Goal: Task Accomplishment & Management: Manage account settings

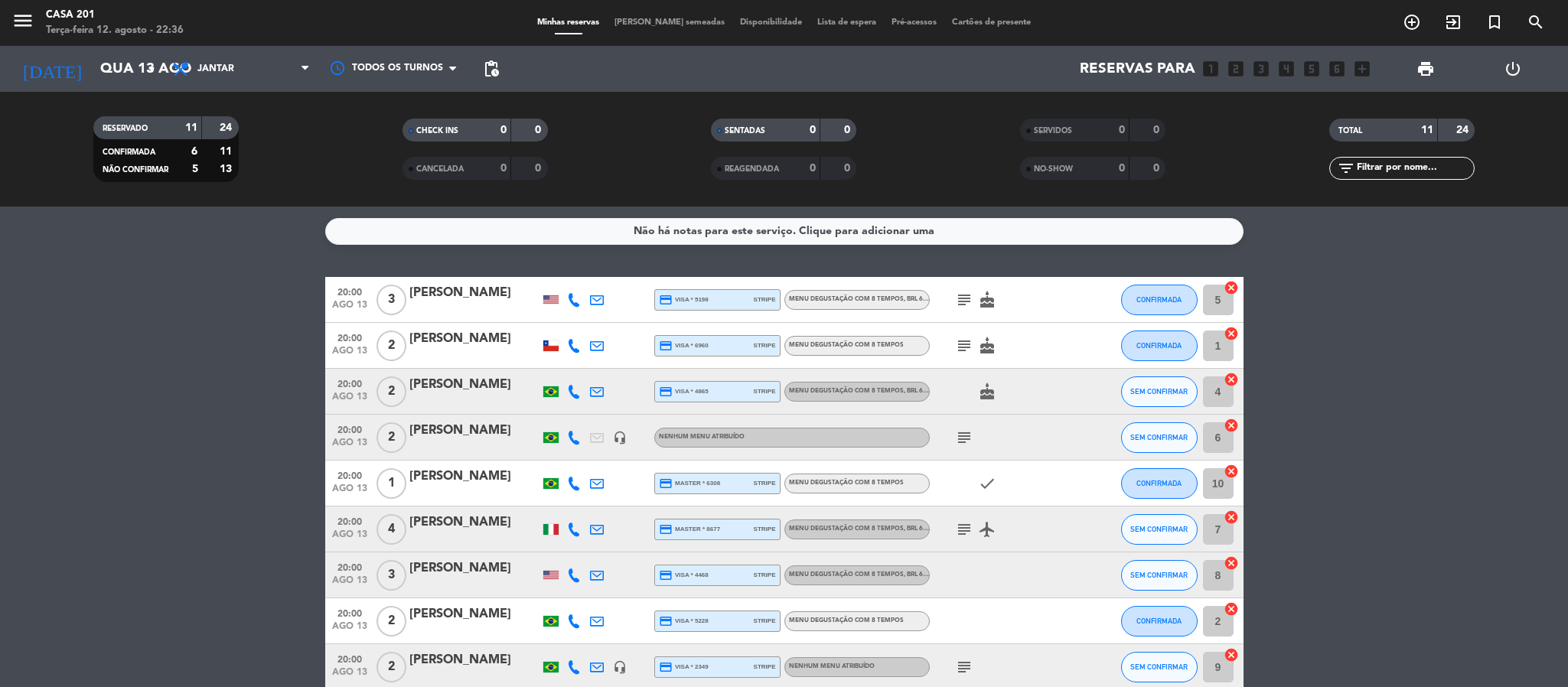
scroll to position [148, 0]
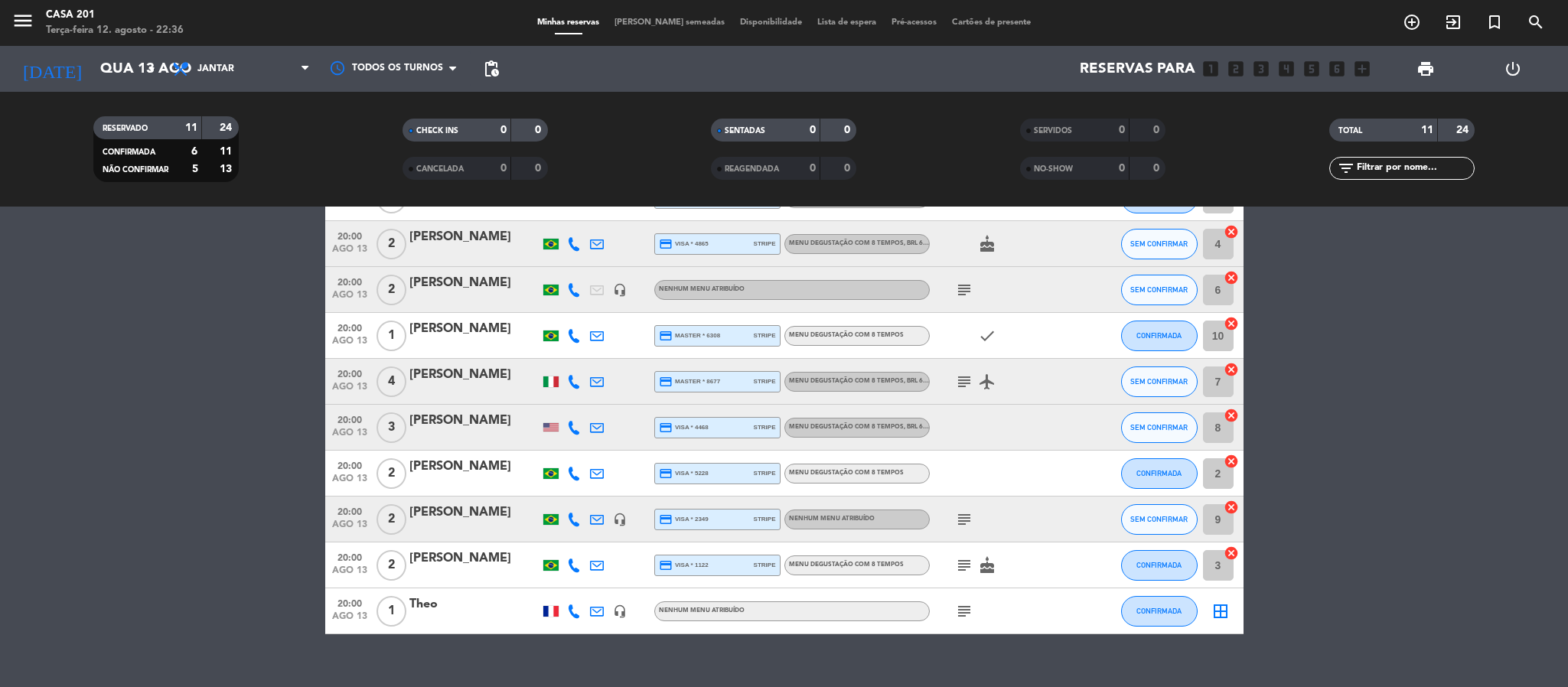
click at [965, 296] on icon "subject" at bounding box center [964, 291] width 19 height 19
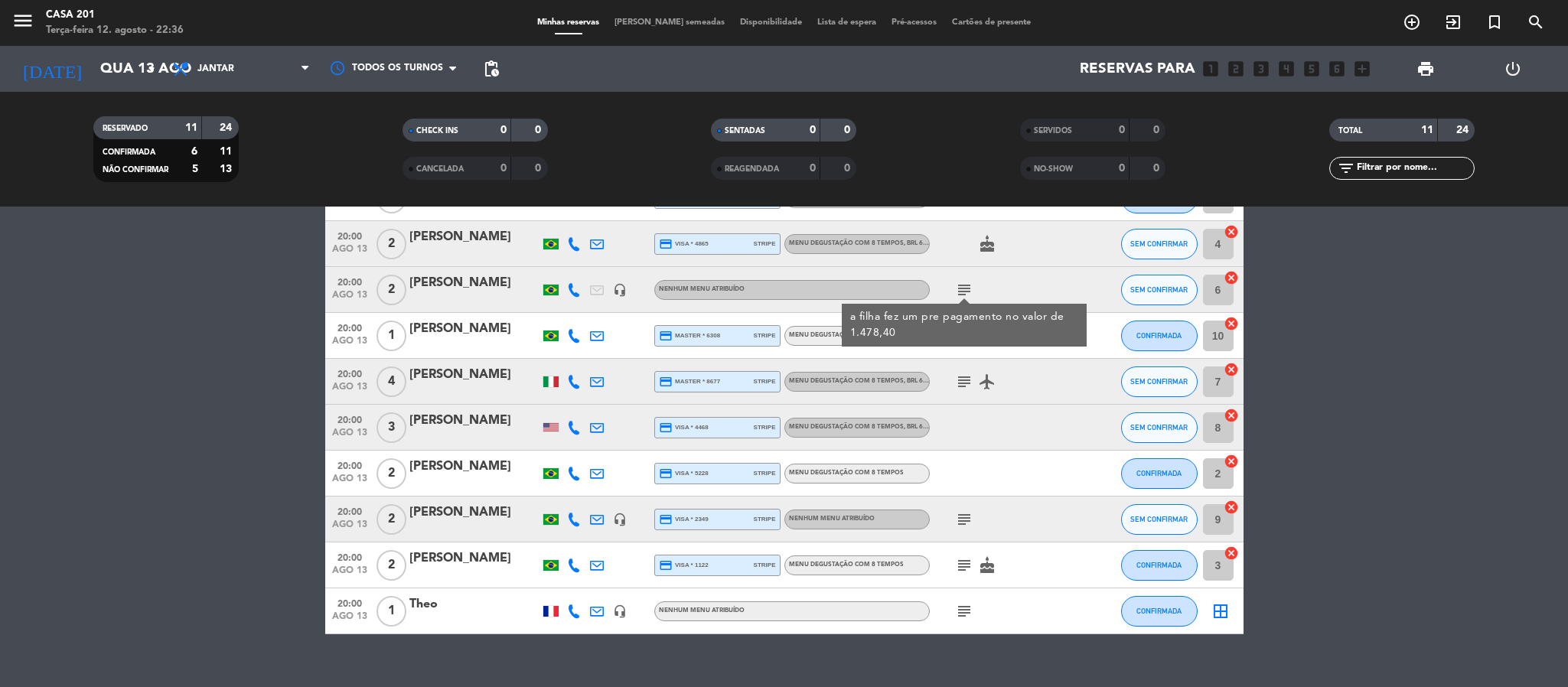
click at [962, 383] on icon "subject" at bounding box center [964, 382] width 19 height 19
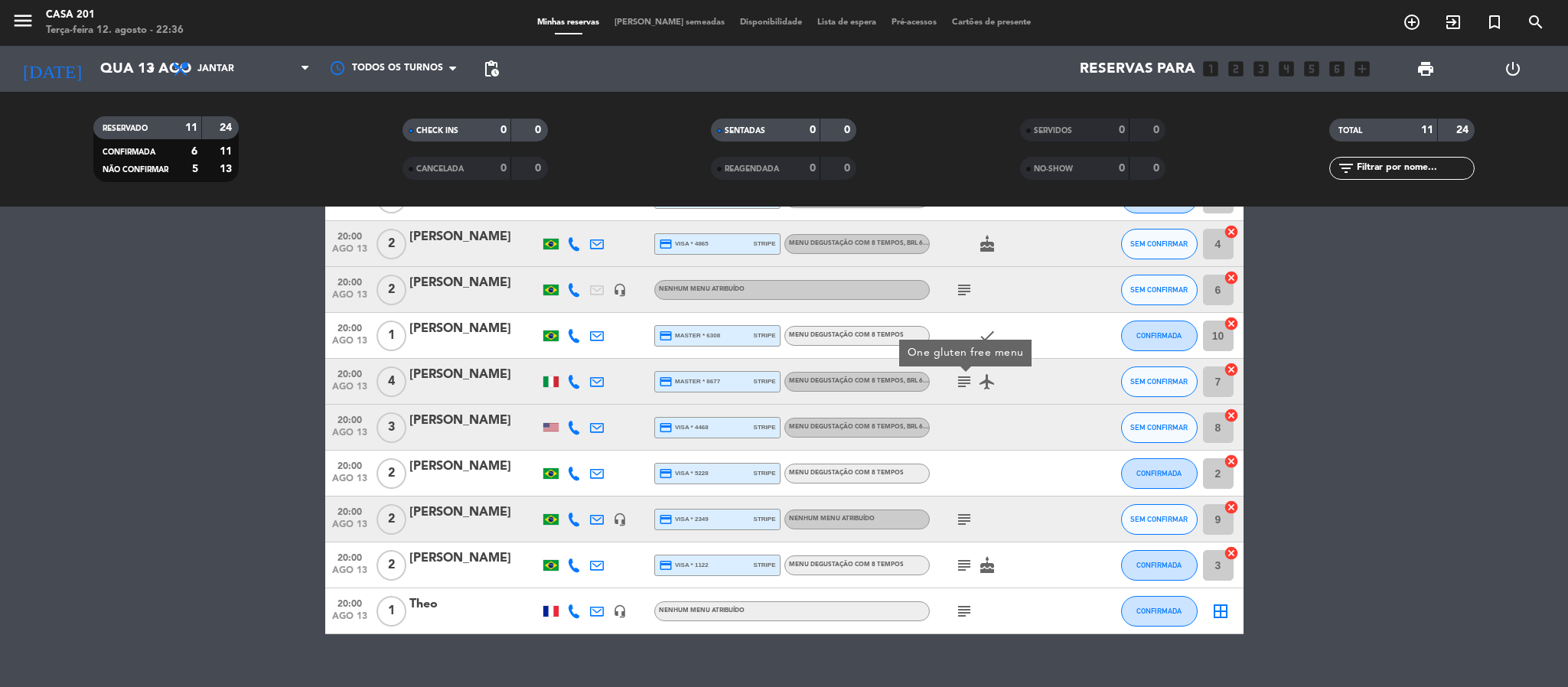
click at [963, 520] on icon "subject" at bounding box center [964, 520] width 19 height 19
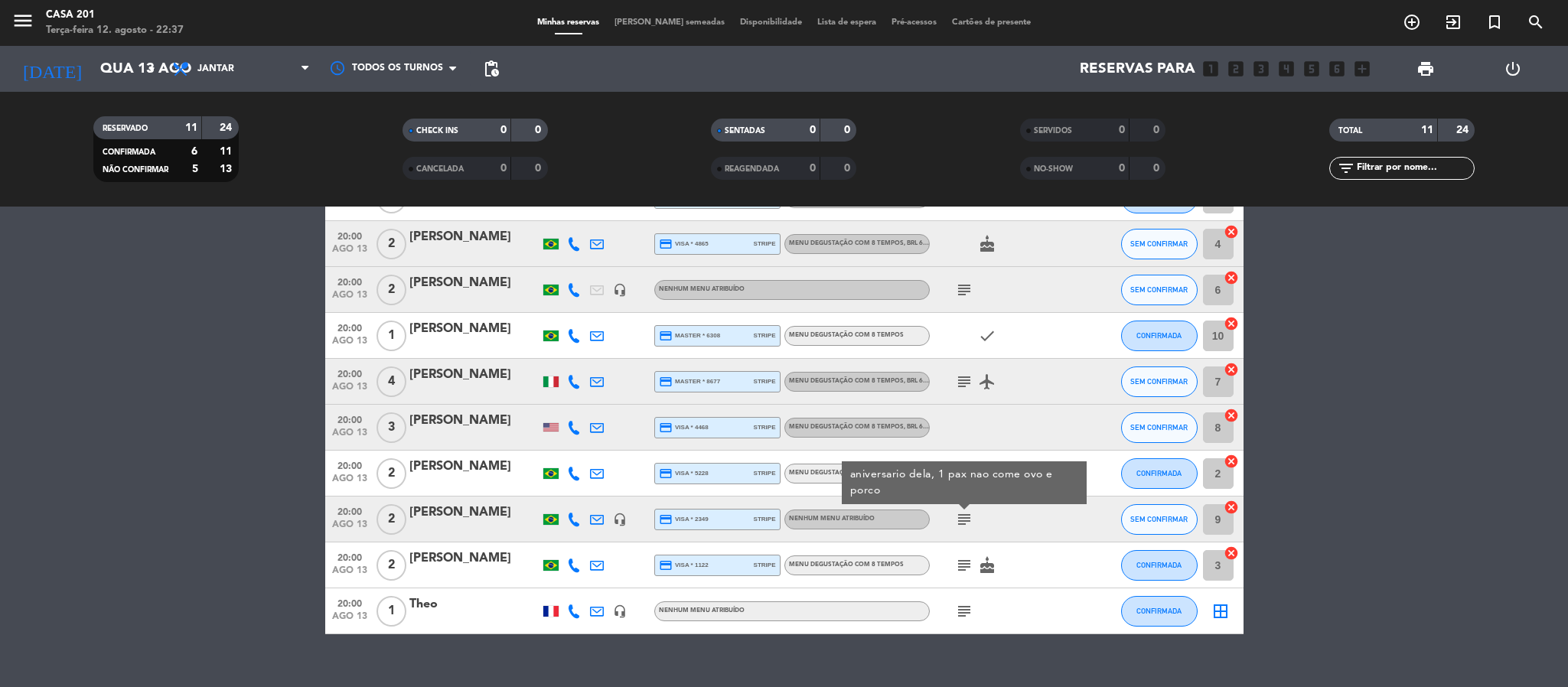
click at [960, 558] on icon "subject" at bounding box center [964, 565] width 19 height 19
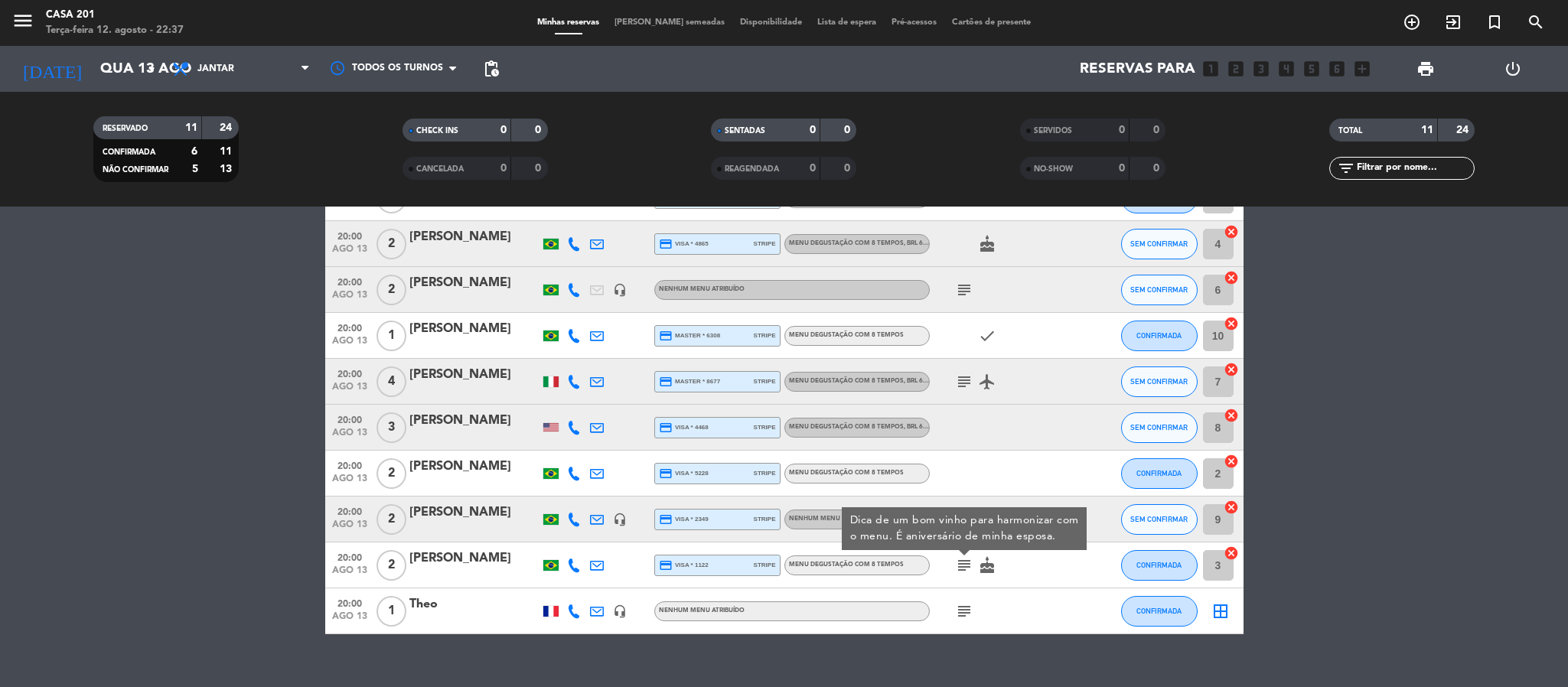
click at [960, 602] on icon "subject" at bounding box center [964, 611] width 19 height 19
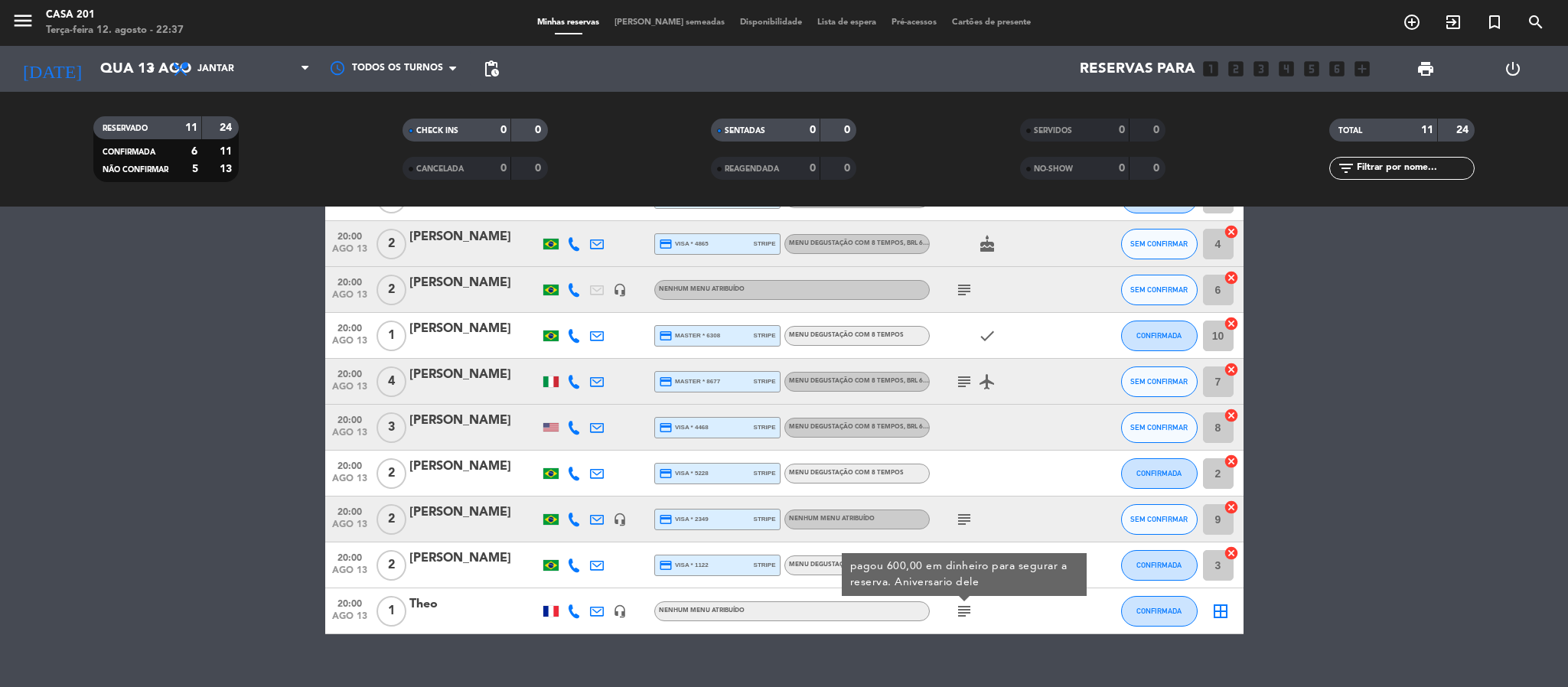
click at [1028, 420] on div at bounding box center [999, 428] width 138 height 45
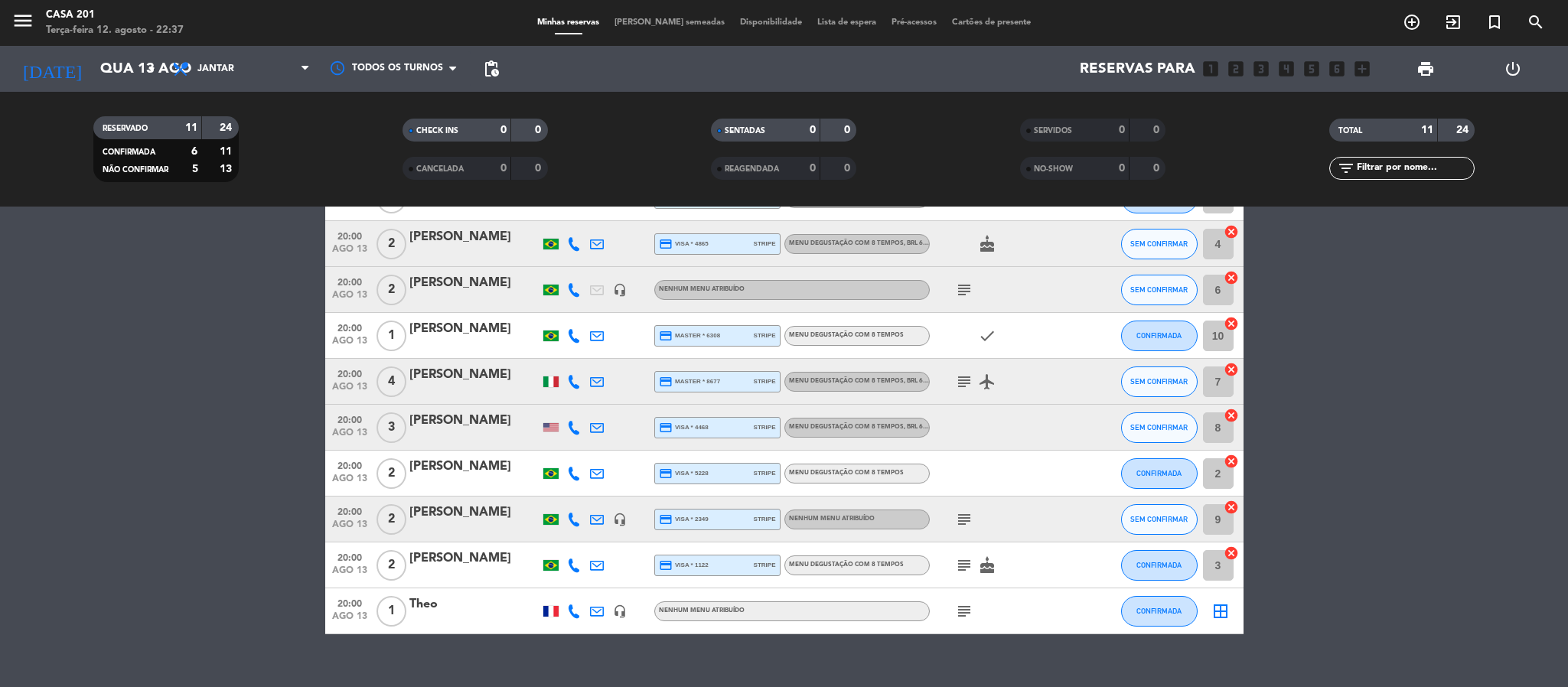
click at [960, 565] on icon "subject" at bounding box center [964, 565] width 19 height 19
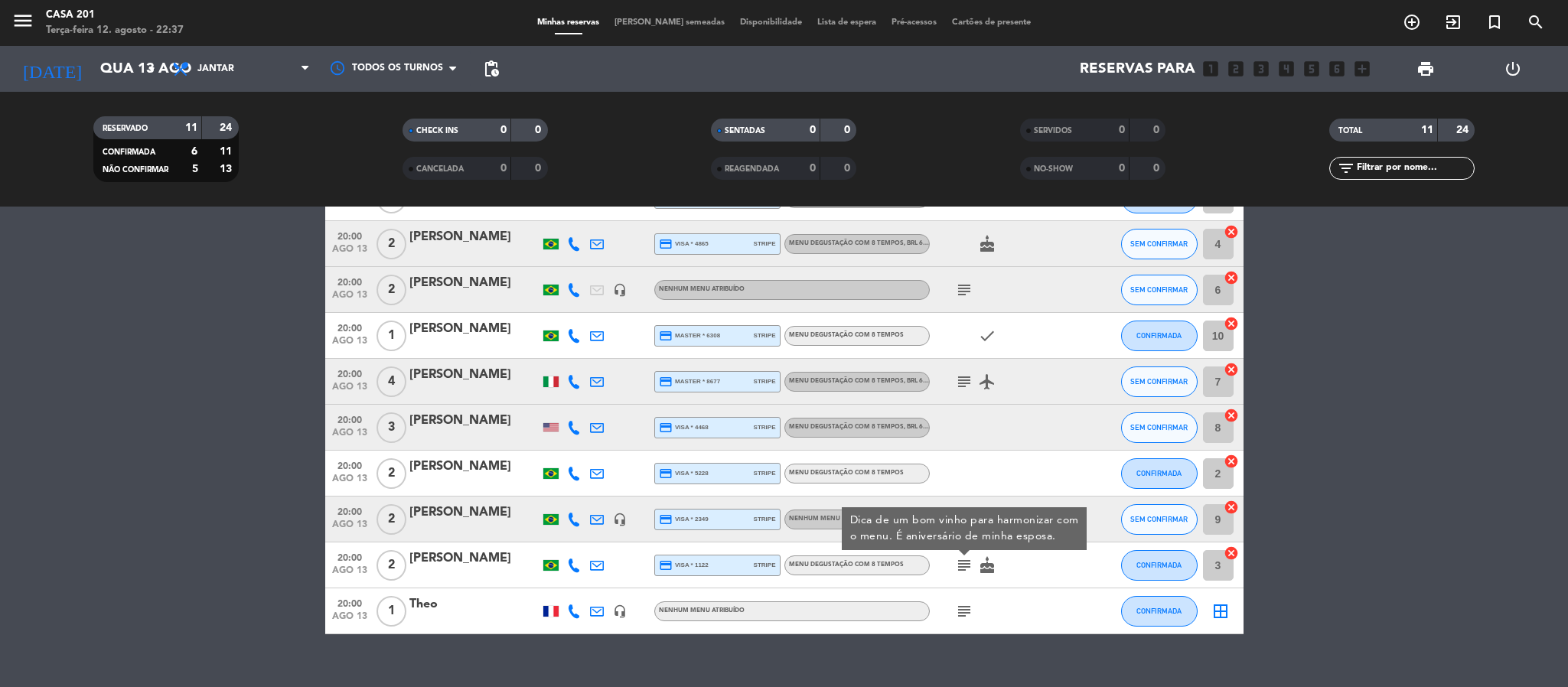
click at [1023, 446] on div at bounding box center [999, 428] width 138 height 45
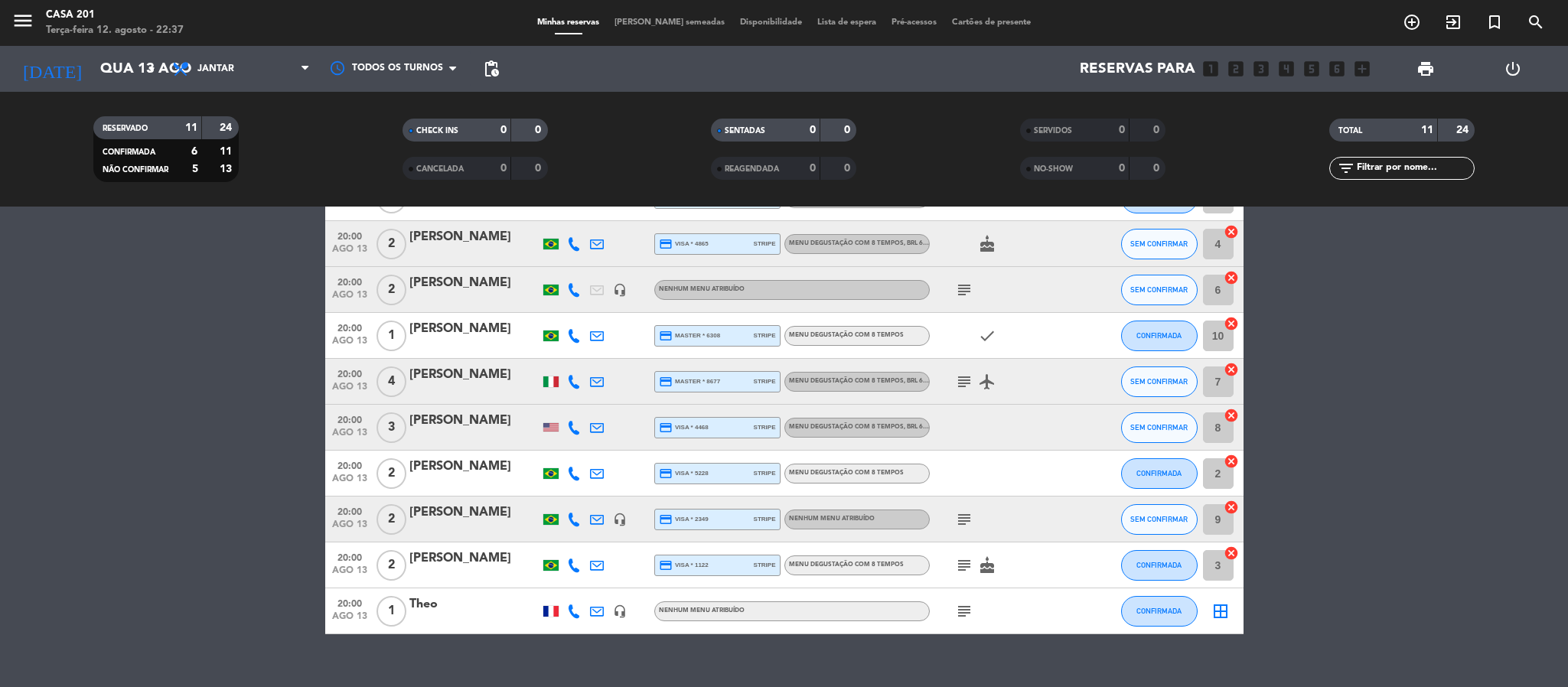
click at [963, 515] on icon "subject" at bounding box center [964, 520] width 19 height 19
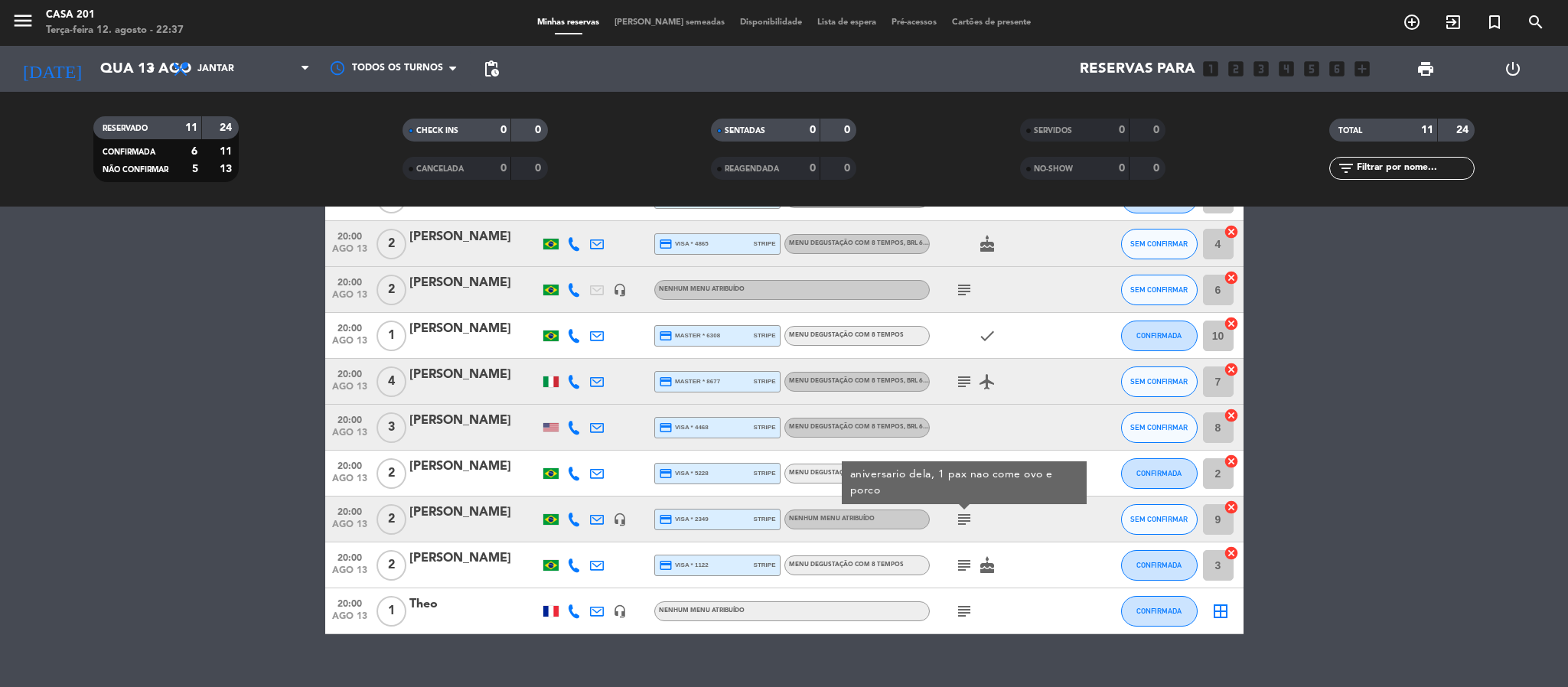
click at [958, 376] on icon "subject" at bounding box center [964, 382] width 19 height 19
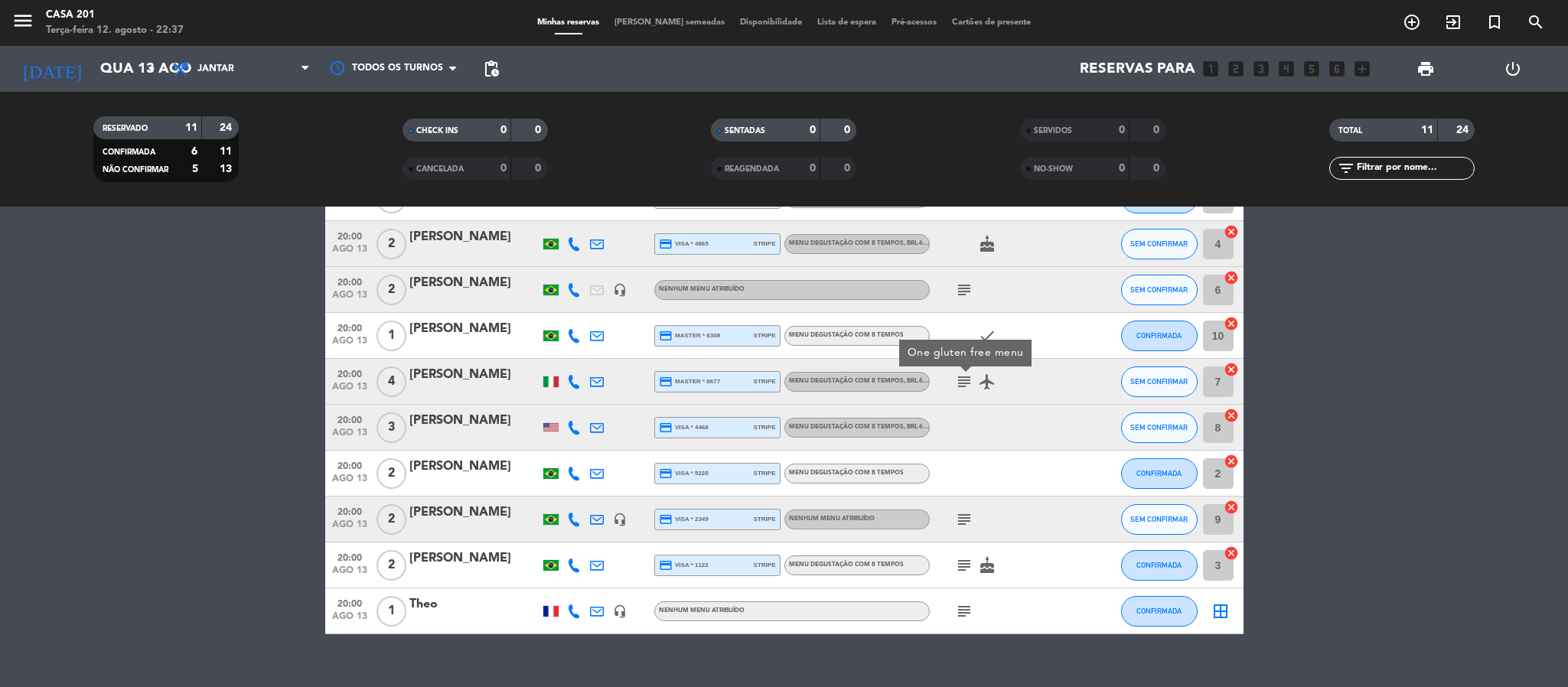
click at [967, 287] on icon "subject" at bounding box center [964, 291] width 19 height 19
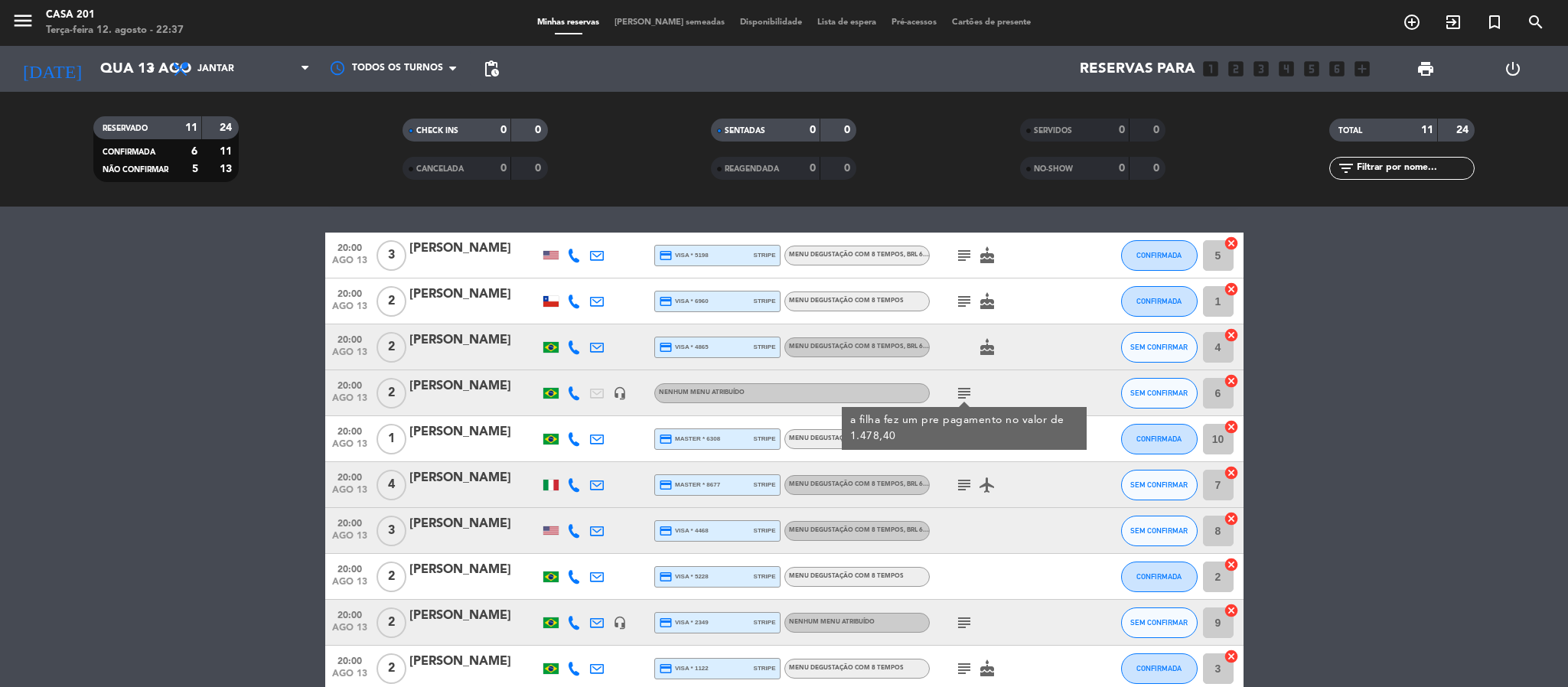
scroll to position [10, 0]
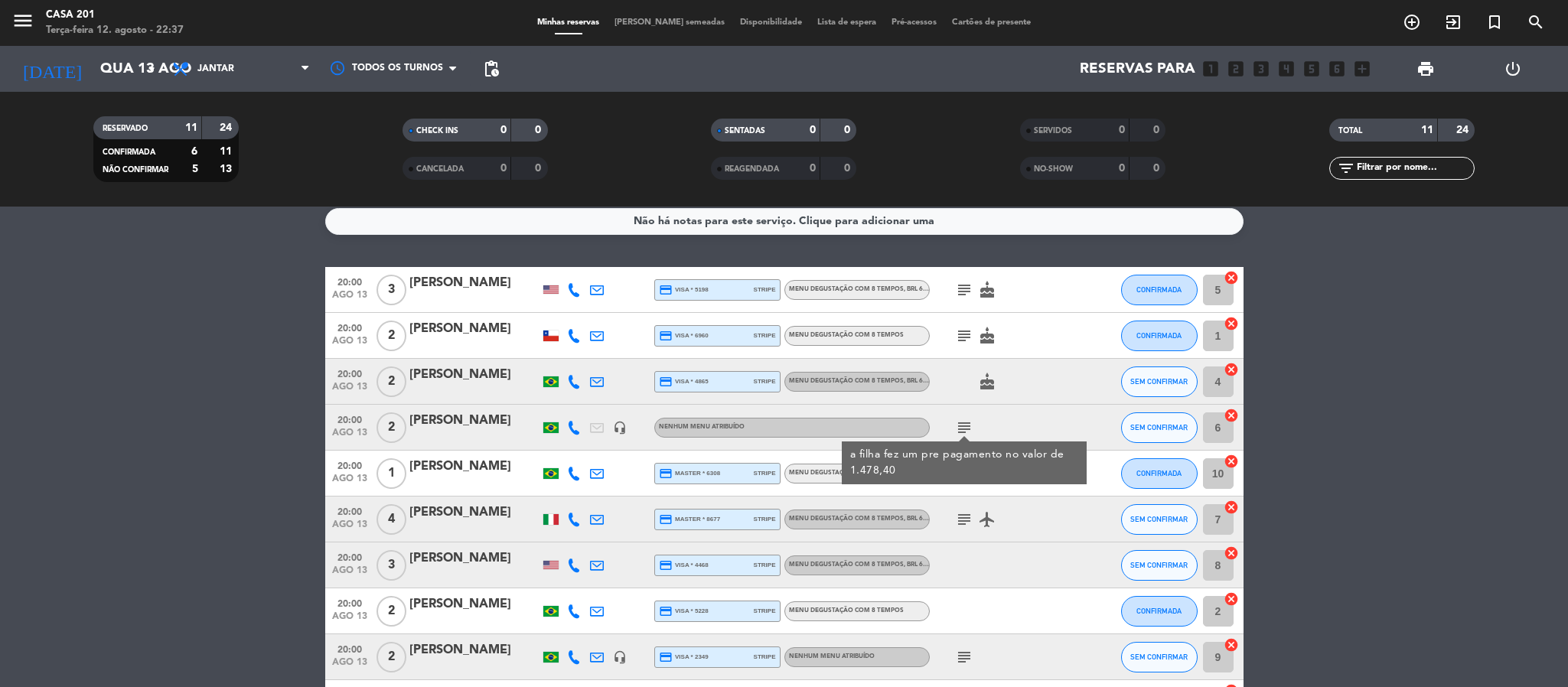
click at [962, 331] on icon "subject" at bounding box center [964, 336] width 19 height 19
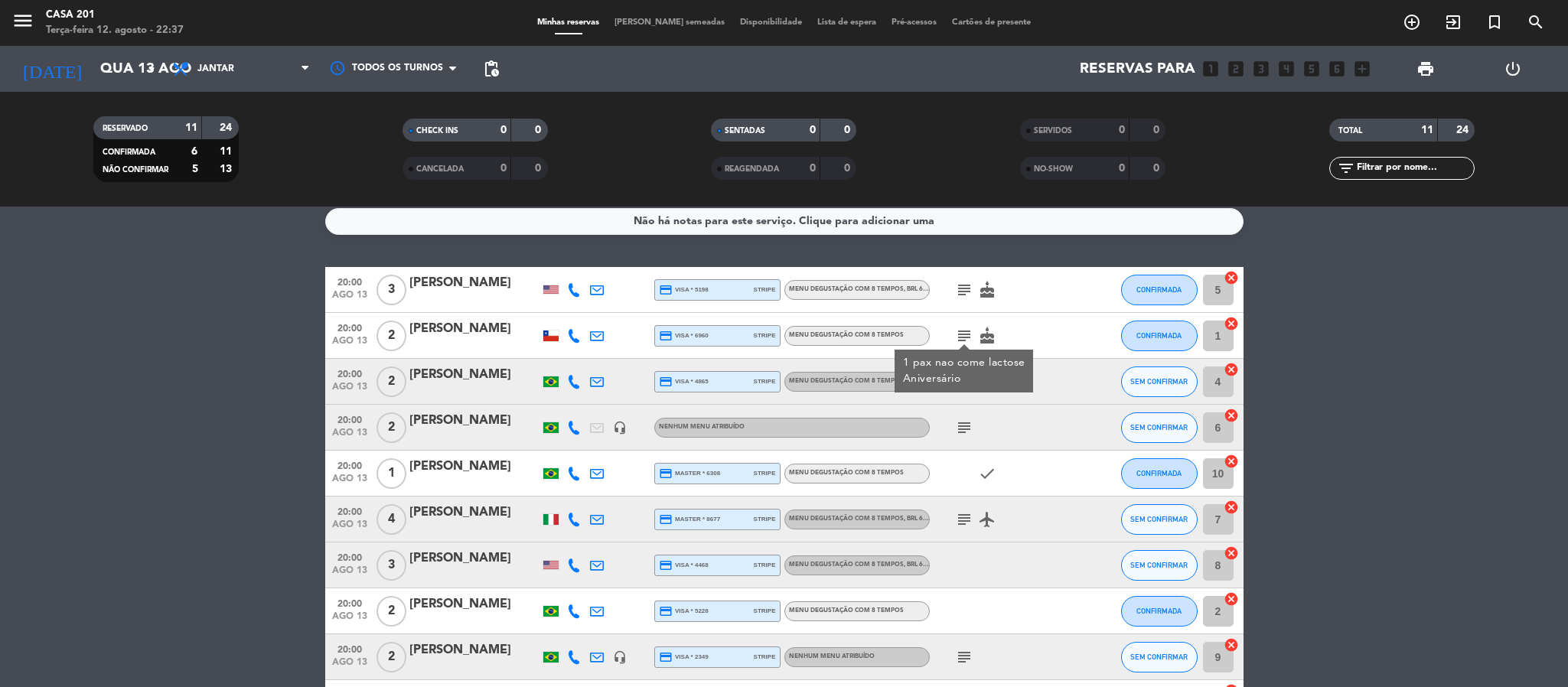
click at [964, 283] on icon "subject" at bounding box center [964, 291] width 19 height 19
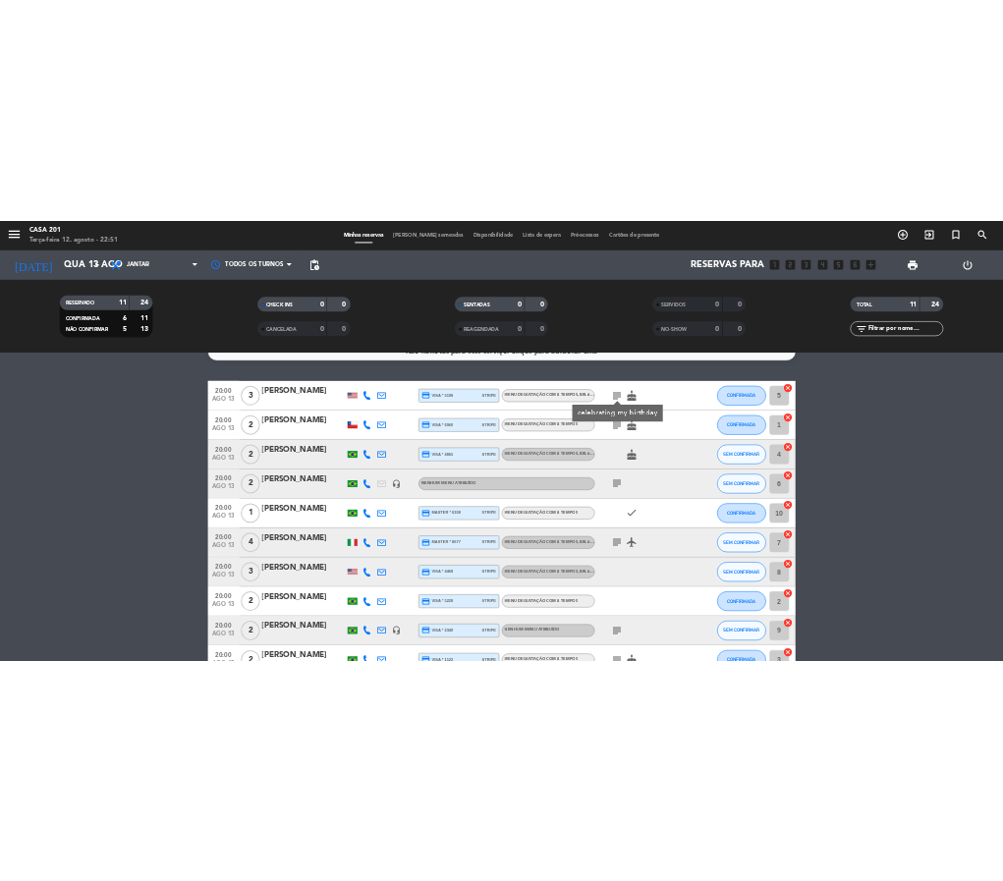
scroll to position [33, 0]
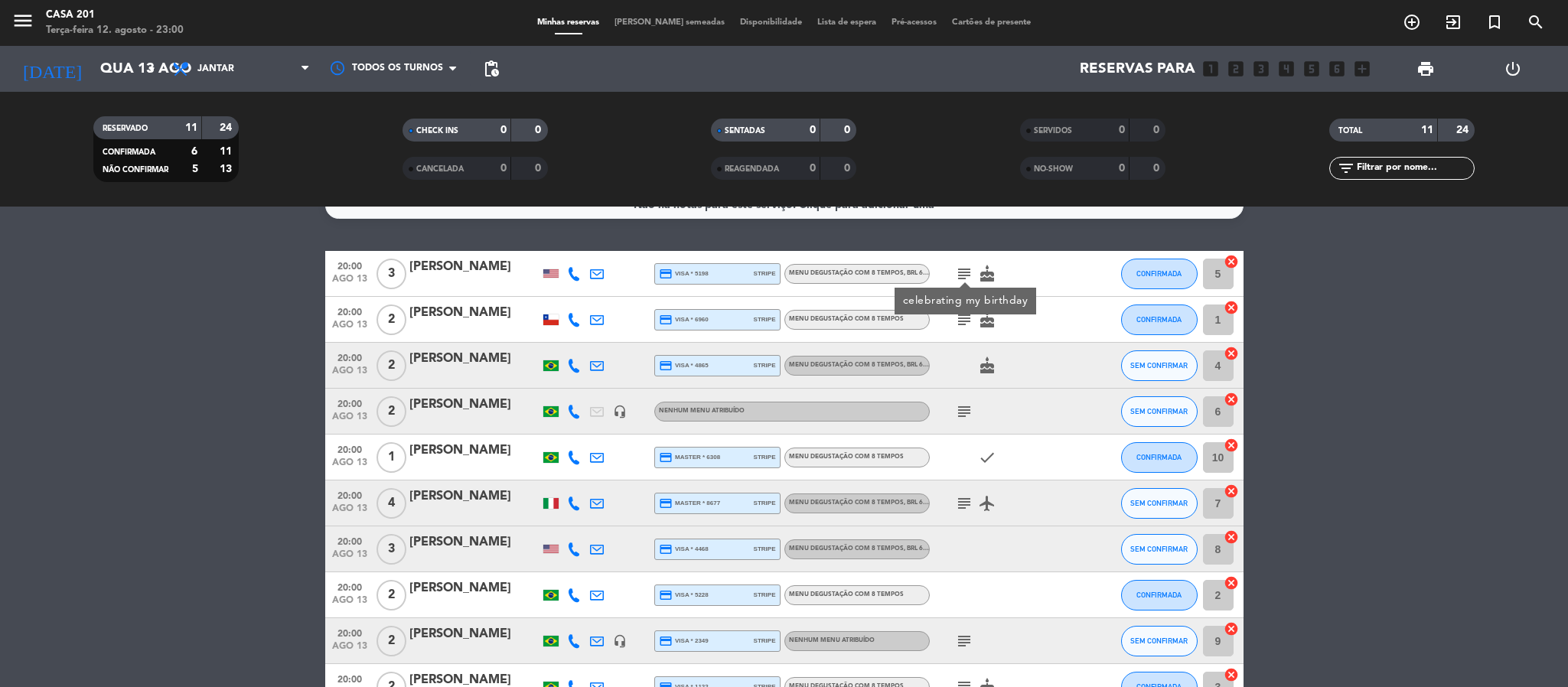
click at [260, 371] on bookings-row "20:00 [DATE] 3 [PERSON_NAME] credit_card visa * 5198 stripe Menu degustação com…" at bounding box center [784, 503] width 1568 height 505
click at [1290, 477] on bookings-row "20:00 [DATE] 3 [PERSON_NAME] credit_card visa * 5198 stripe Menu degustação com…" at bounding box center [784, 503] width 1568 height 505
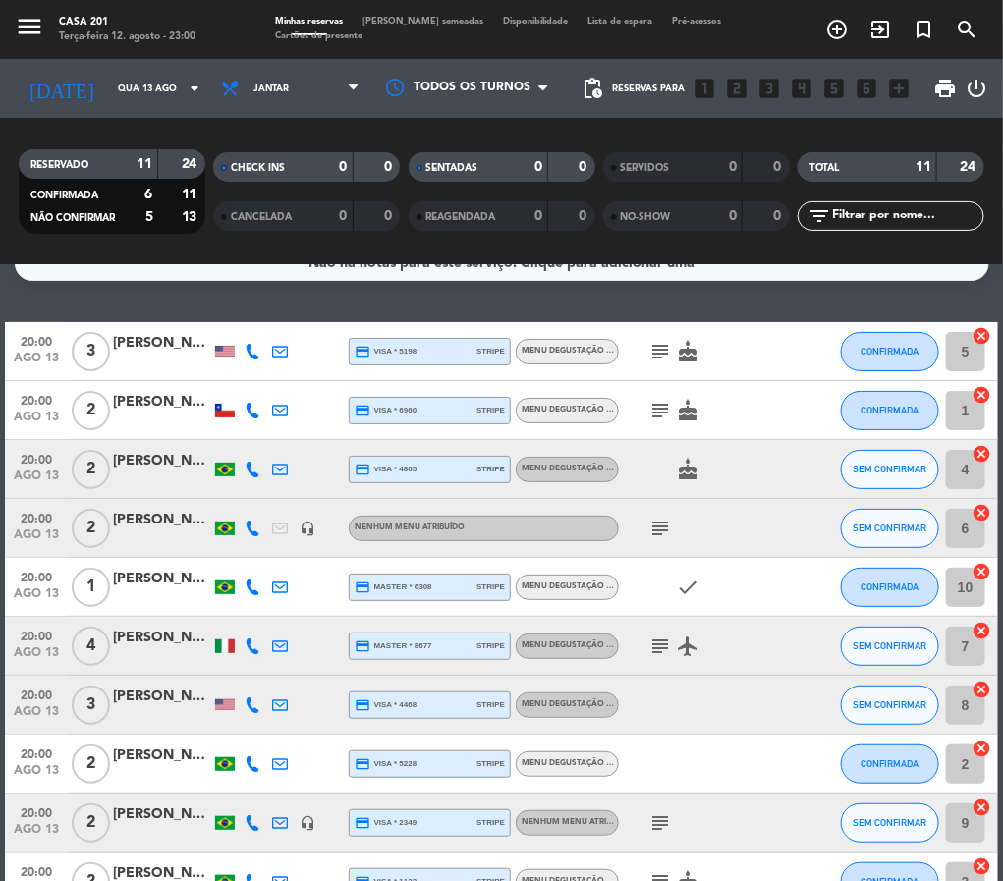
click at [252, 354] on icon at bounding box center [253, 352] width 16 height 16
click at [258, 316] on span "content_paste" at bounding box center [265, 318] width 15 height 15
click at [254, 414] on icon at bounding box center [253, 411] width 16 height 16
click at [266, 380] on span "content_paste" at bounding box center [273, 377] width 15 height 15
click at [664, 405] on icon "subject" at bounding box center [660, 411] width 24 height 24
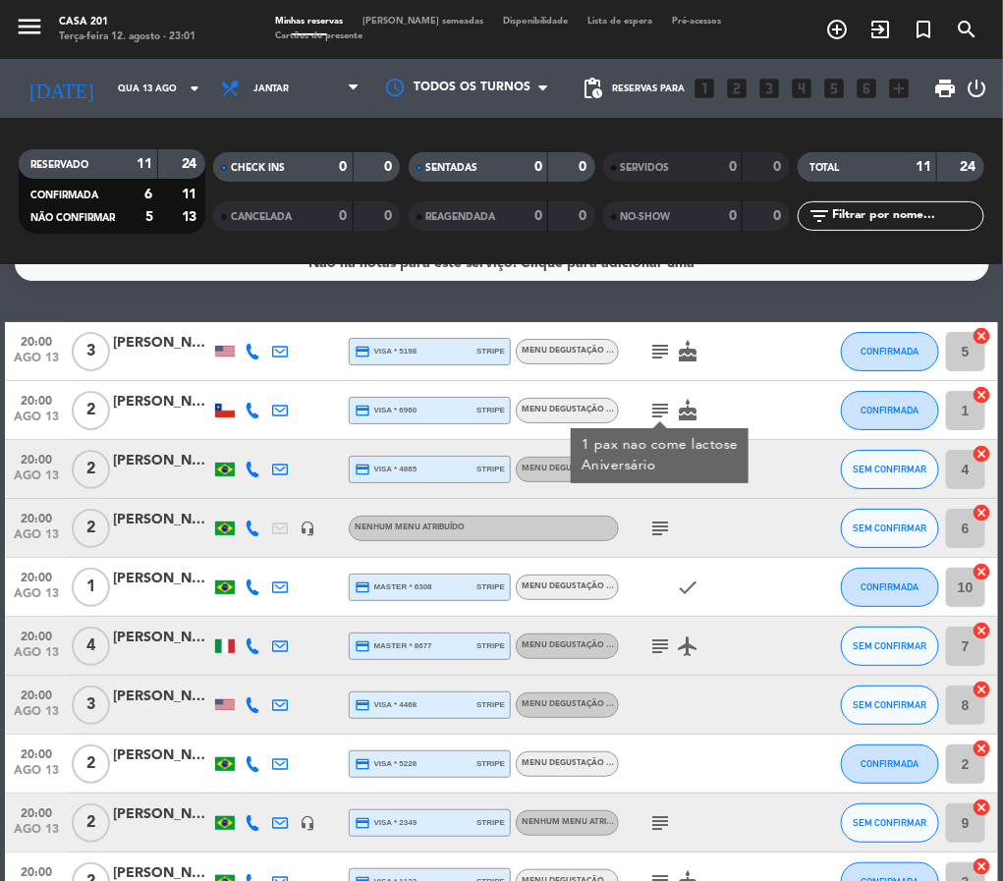
click at [257, 475] on icon at bounding box center [253, 470] width 16 height 16
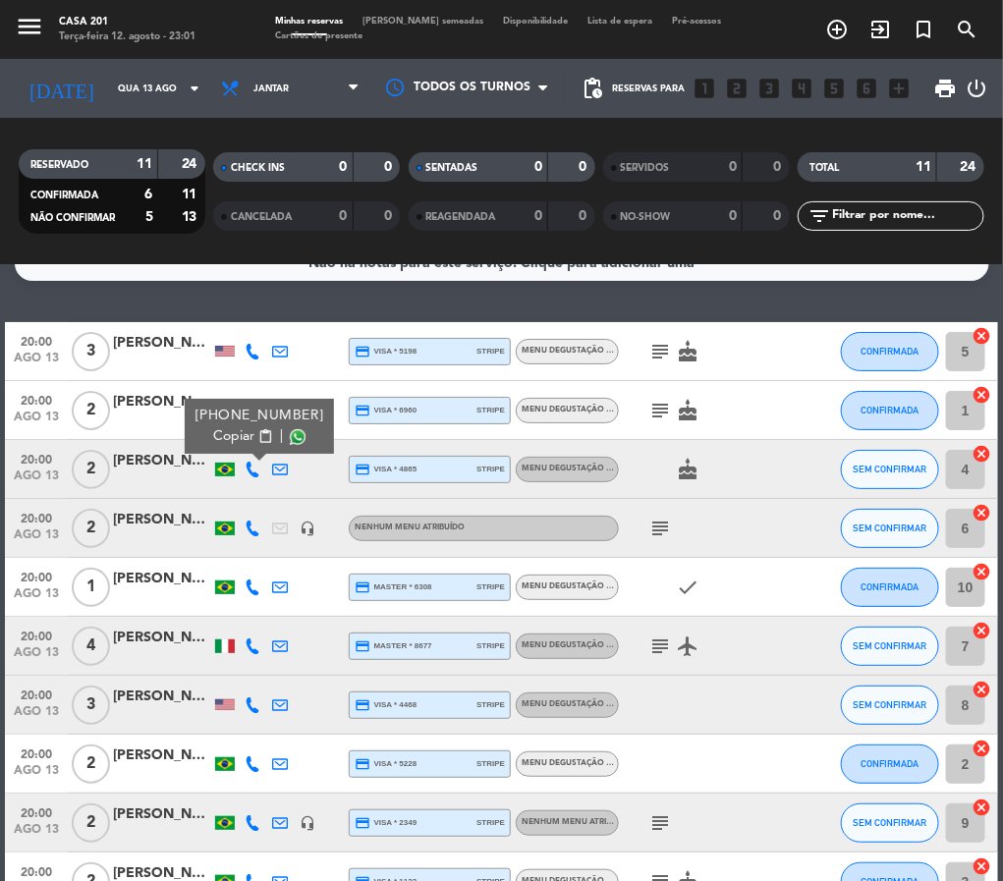
click at [258, 434] on span "content_paste" at bounding box center [265, 436] width 15 height 15
click at [256, 531] on icon at bounding box center [253, 529] width 16 height 16
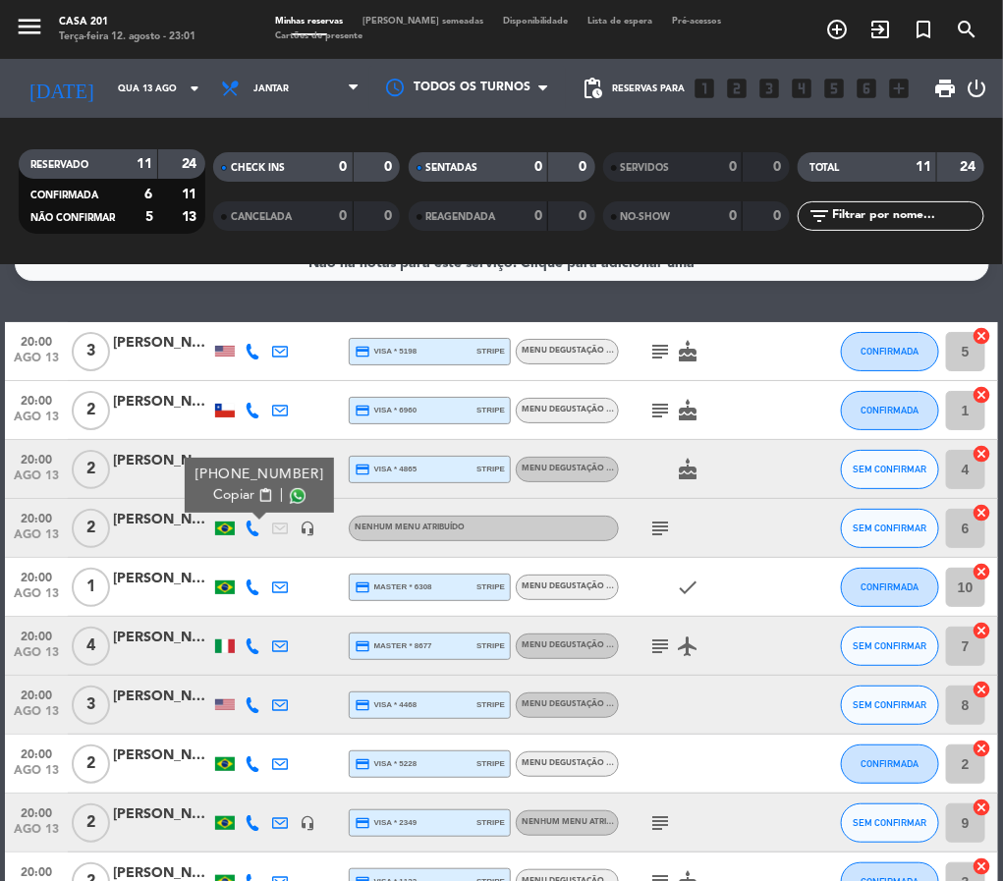
click at [260, 488] on span "content_paste" at bounding box center [265, 495] width 15 height 15
click at [245, 581] on icon at bounding box center [253, 588] width 16 height 16
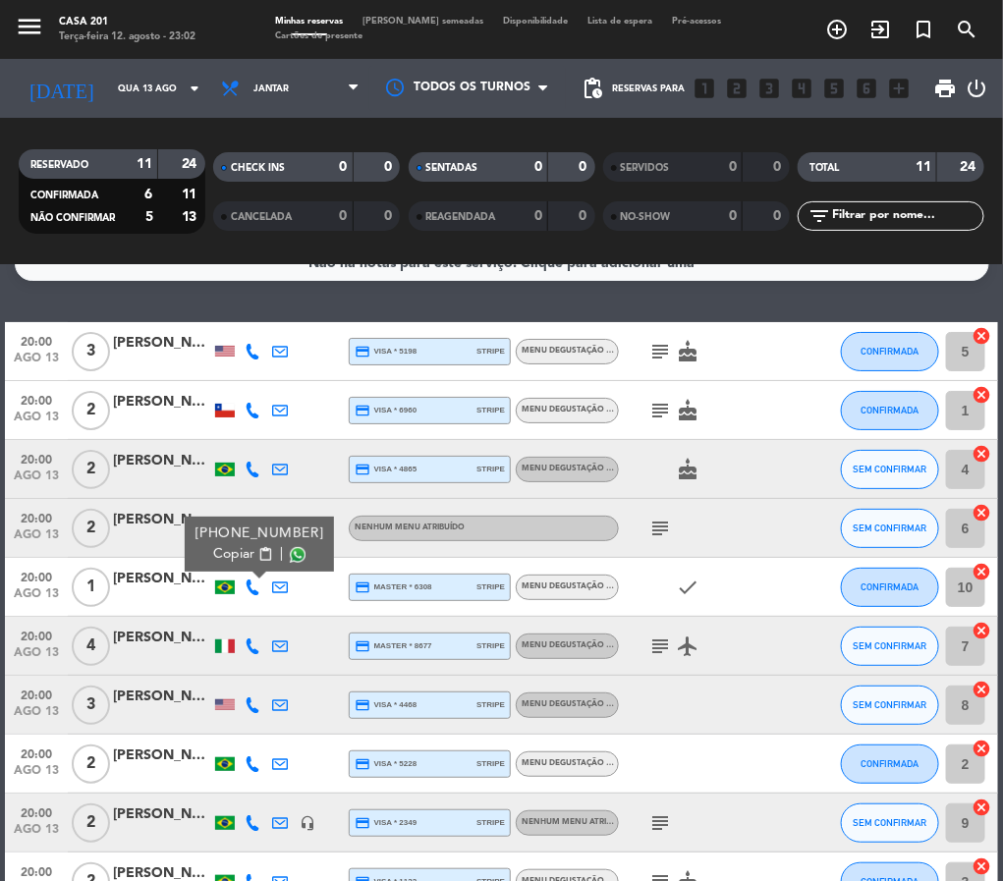
click at [243, 552] on span "Copiar" at bounding box center [233, 554] width 41 height 21
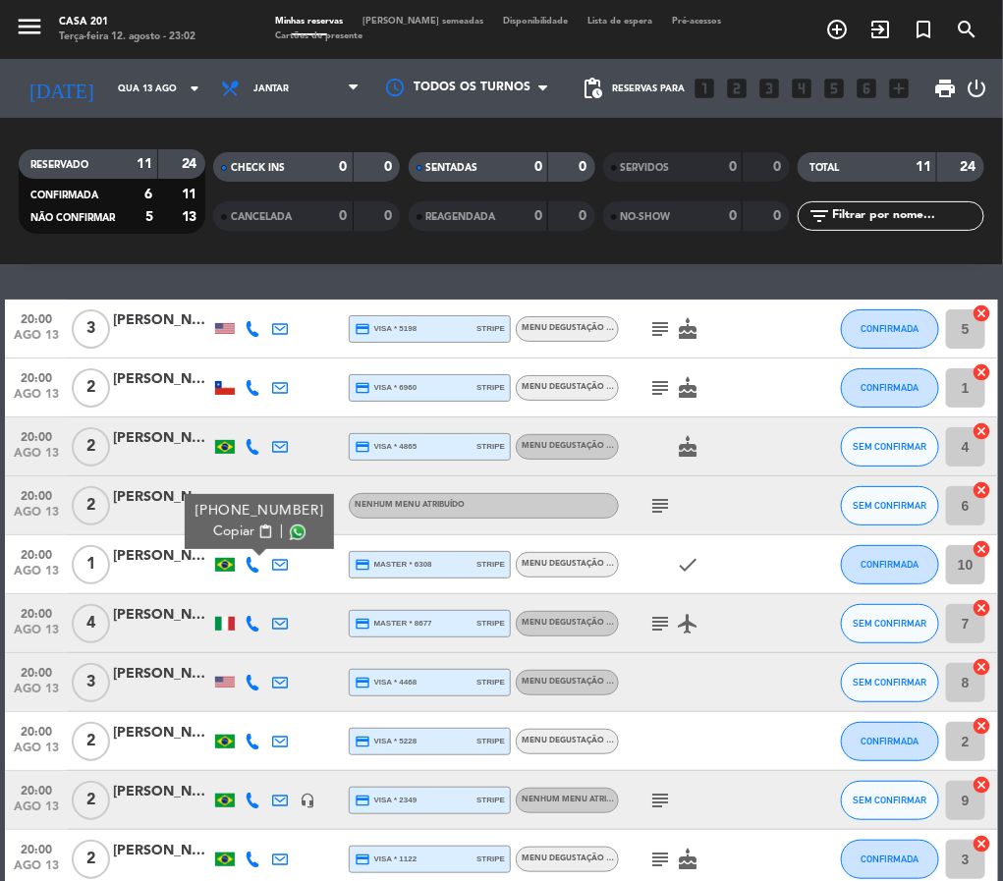
scroll to position [60, 0]
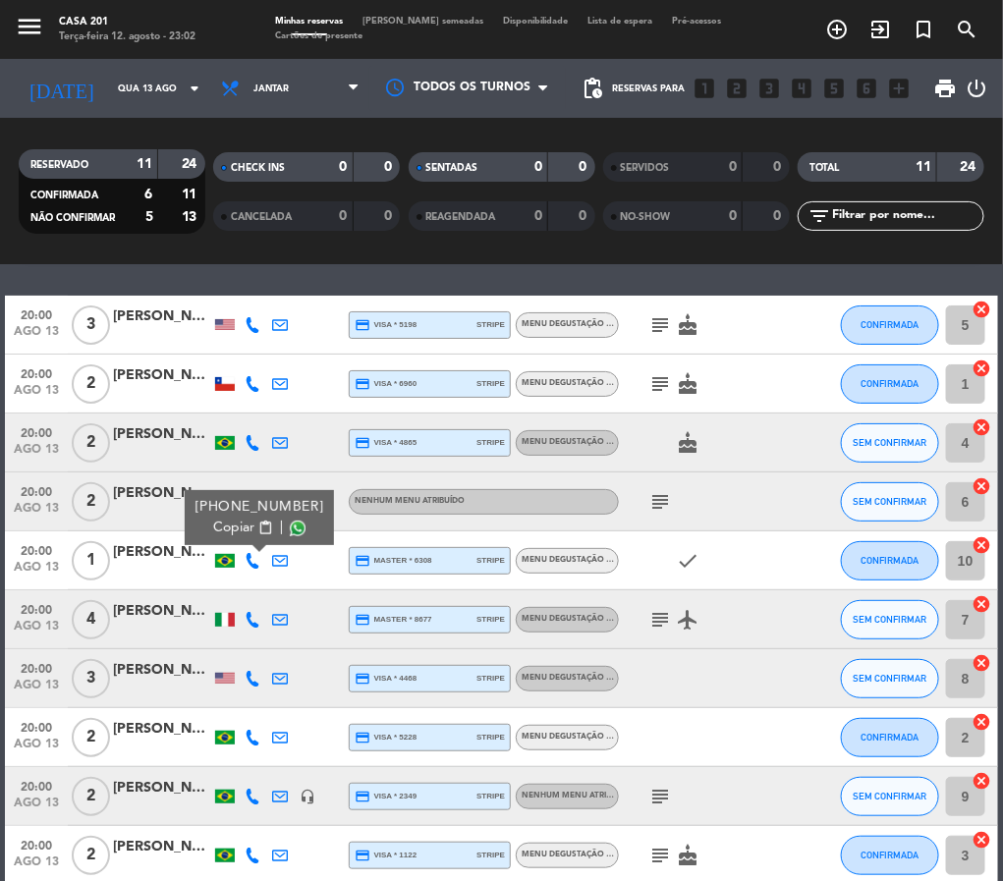
click at [256, 626] on icon at bounding box center [253, 620] width 16 height 16
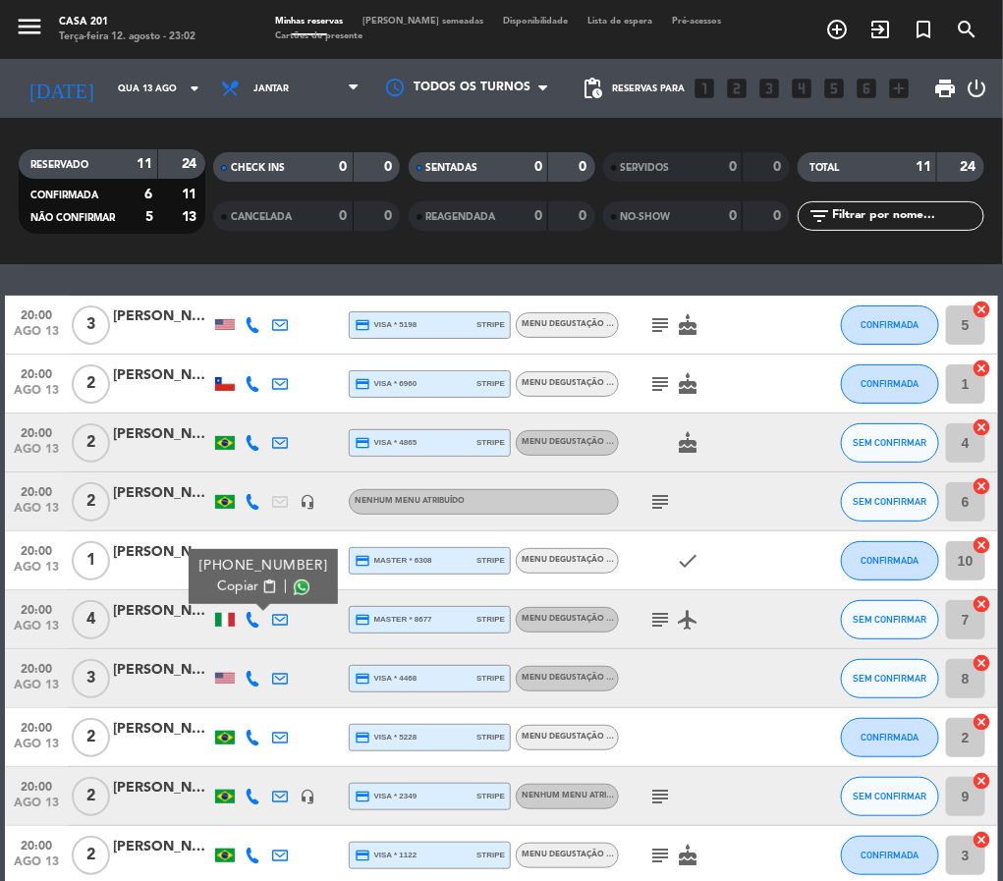
click at [245, 590] on span "Copiar" at bounding box center [237, 587] width 41 height 21
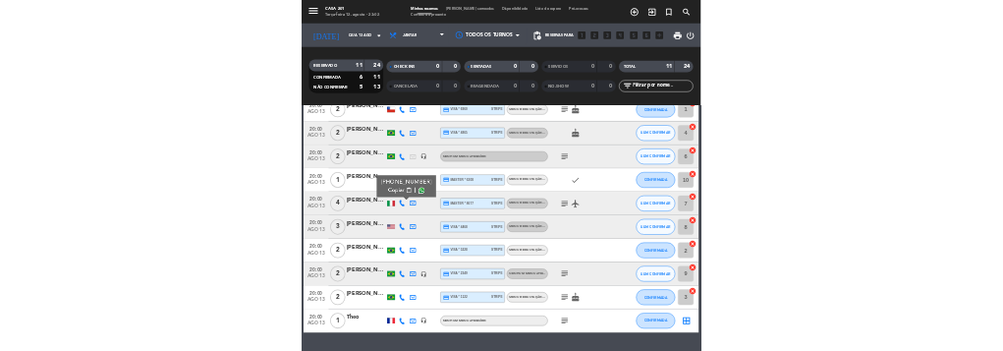
scroll to position [169, 0]
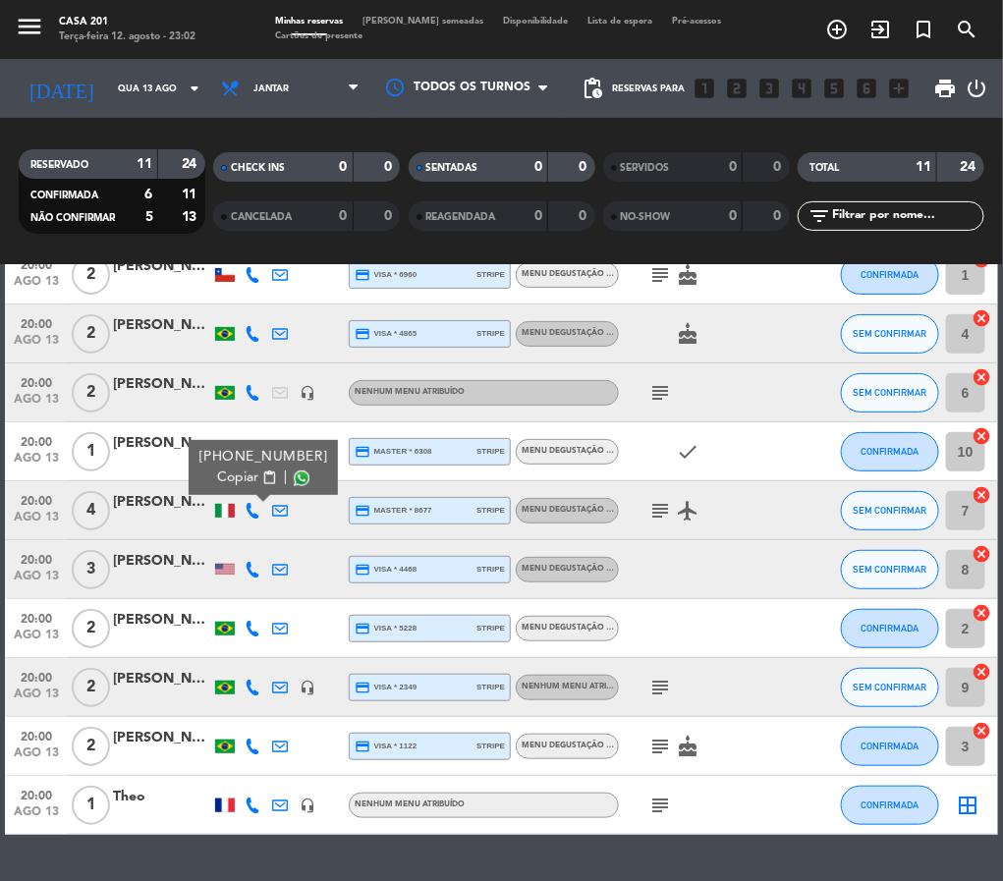
click at [253, 567] on icon at bounding box center [253, 570] width 16 height 16
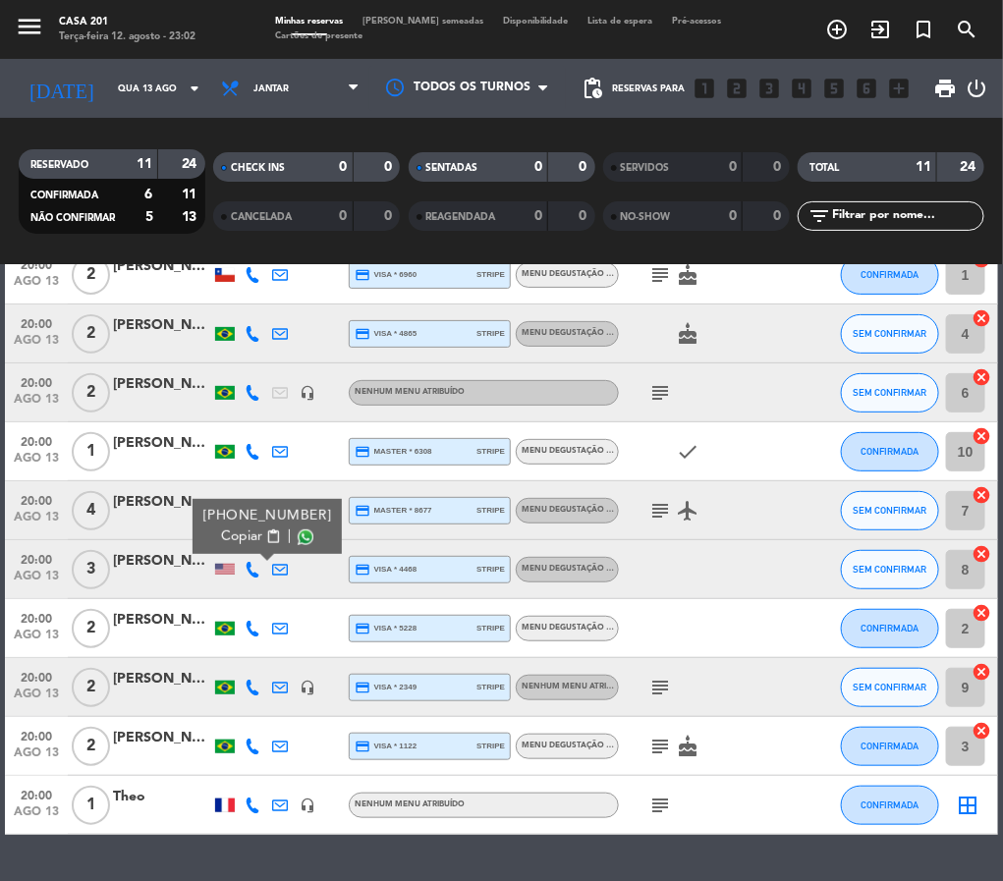
click at [248, 531] on button "Copiar content_paste" at bounding box center [251, 537] width 60 height 21
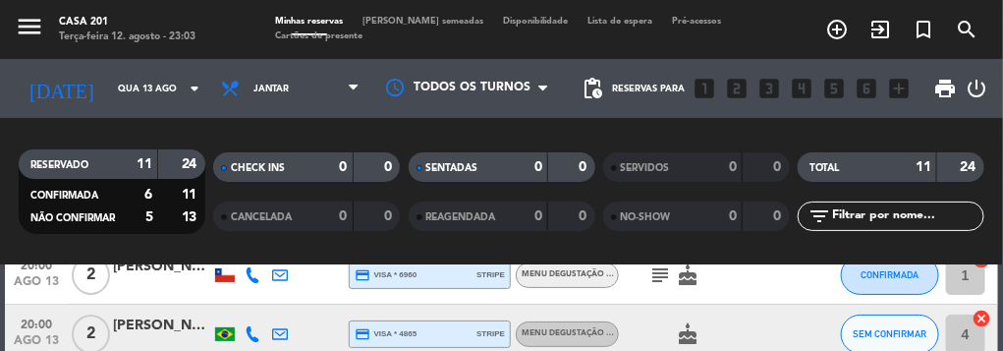
click at [316, 318] on div at bounding box center [308, 334] width 28 height 58
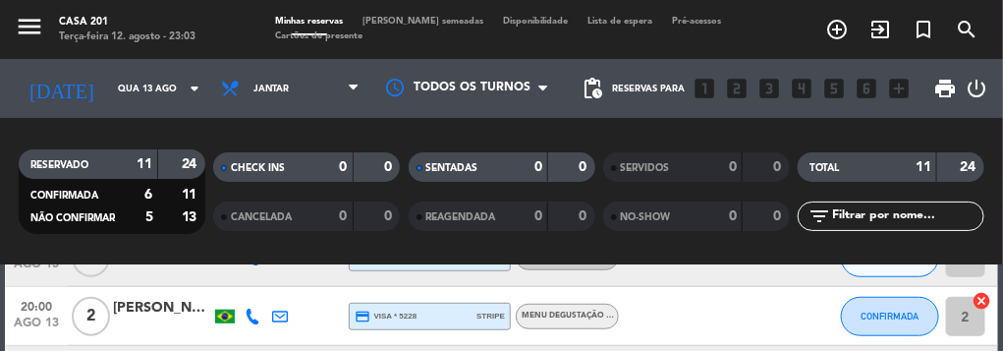
scroll to position [483, 0]
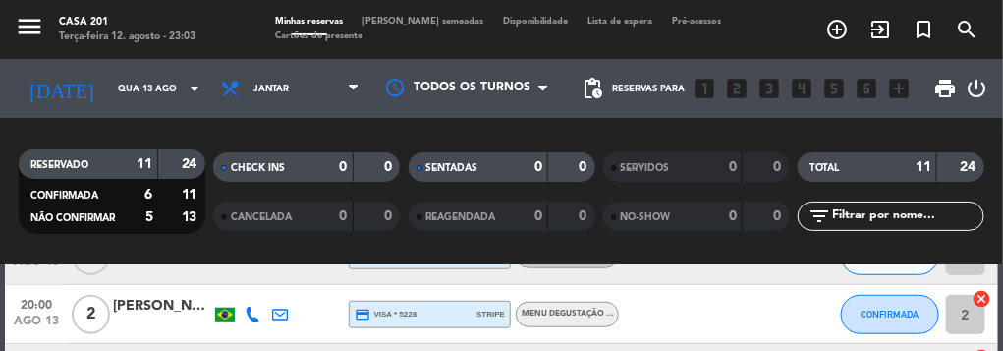
click at [253, 308] on icon at bounding box center [253, 315] width 16 height 16
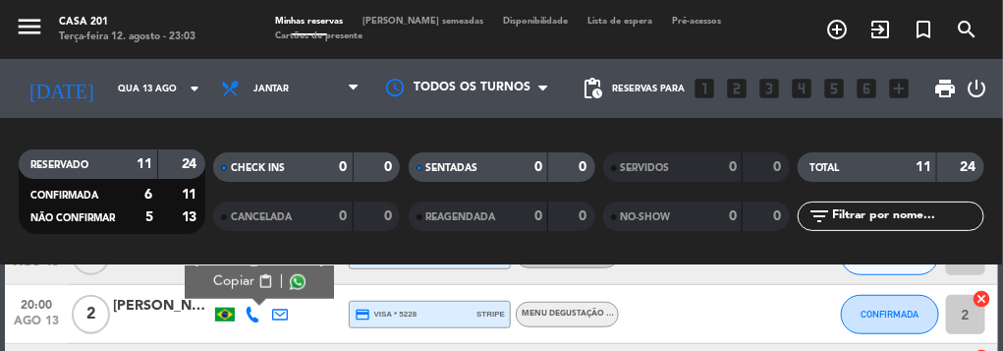
click at [258, 277] on span "content_paste" at bounding box center [265, 281] width 15 height 15
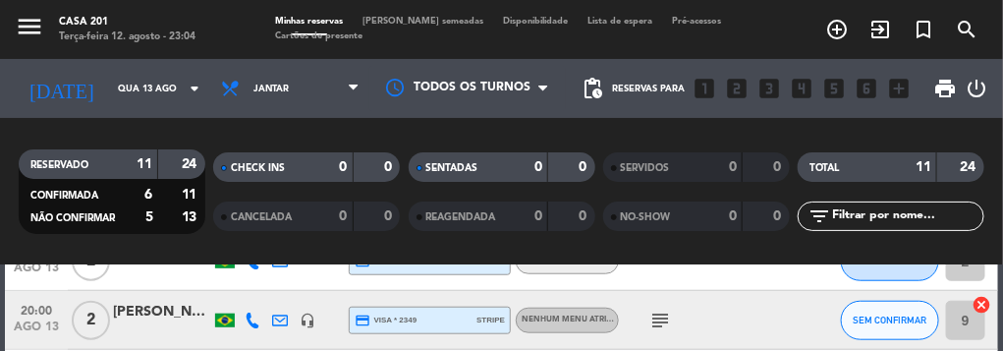
scroll to position [537, 0]
click at [259, 316] on icon at bounding box center [253, 319] width 16 height 16
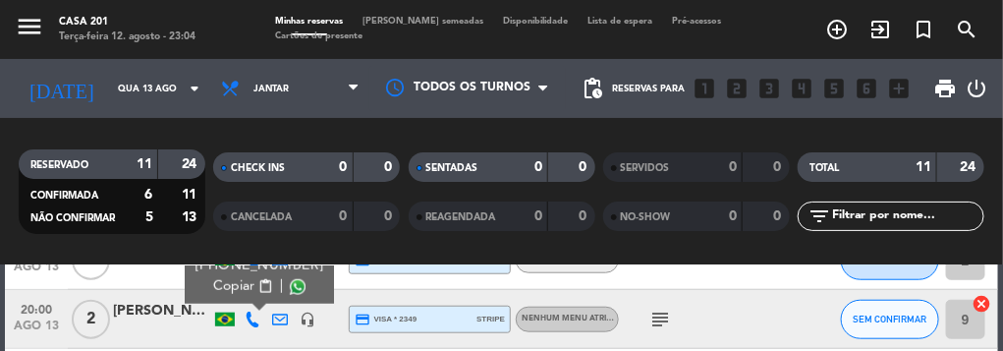
click at [258, 289] on span "content_paste" at bounding box center [265, 286] width 15 height 15
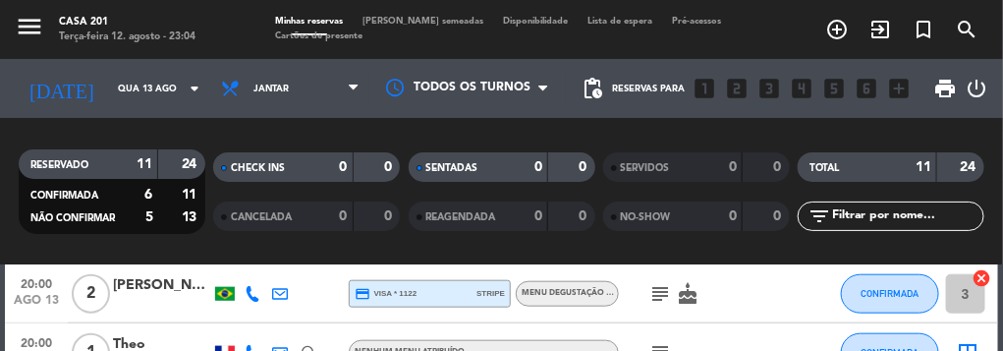
scroll to position [623, 0]
click at [245, 286] on icon at bounding box center [253, 293] width 16 height 16
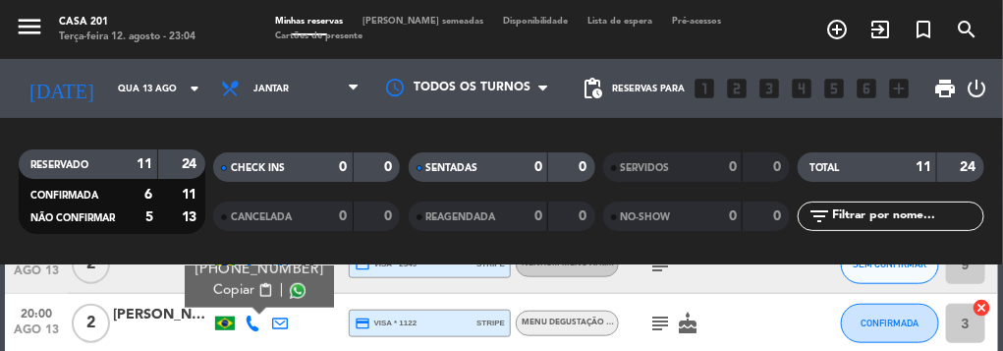
scroll to position [590, 0]
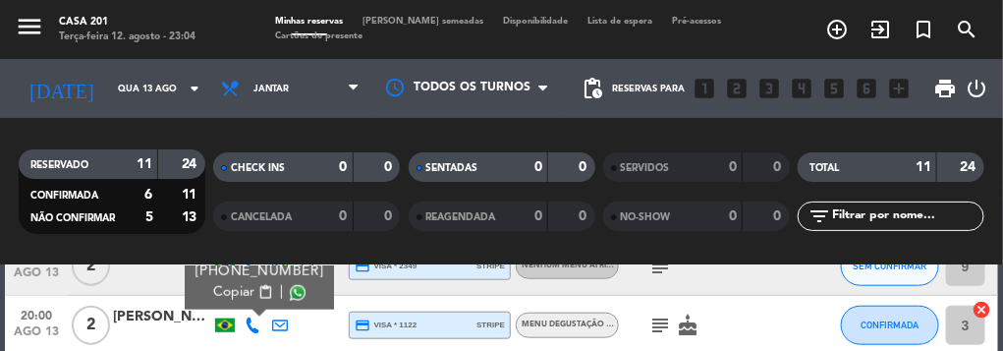
click at [245, 286] on span "Copiar" at bounding box center [233, 292] width 41 height 21
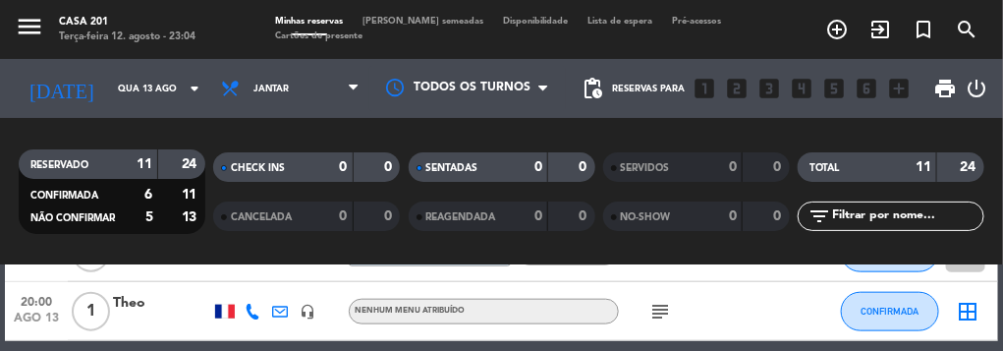
scroll to position [670, 0]
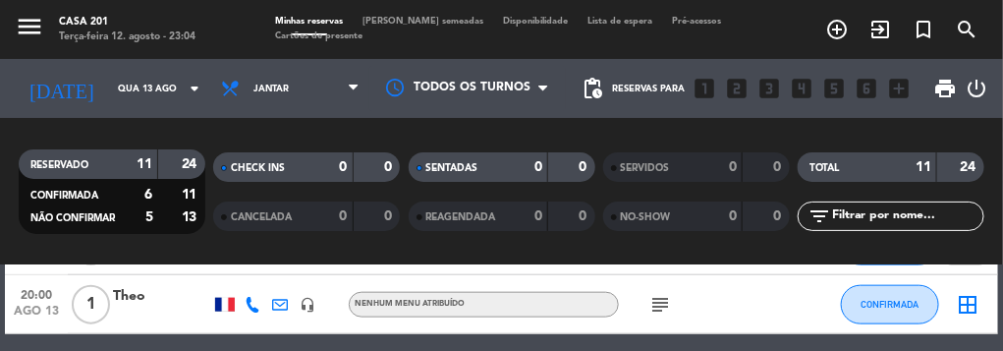
click at [253, 298] on icon at bounding box center [253, 305] width 16 height 16
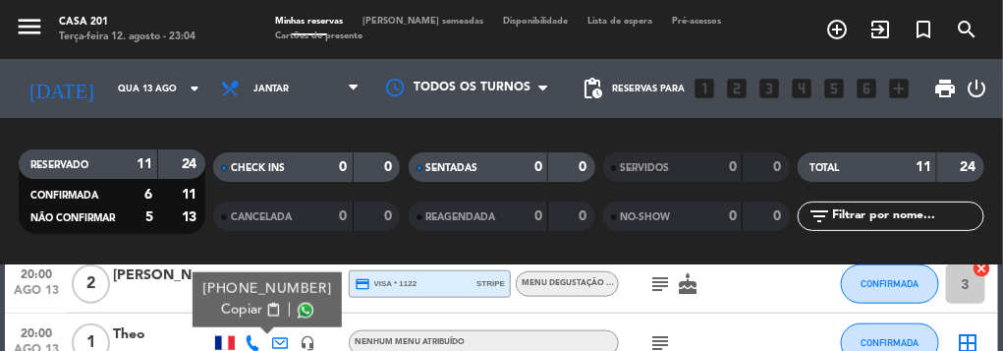
scroll to position [628, 0]
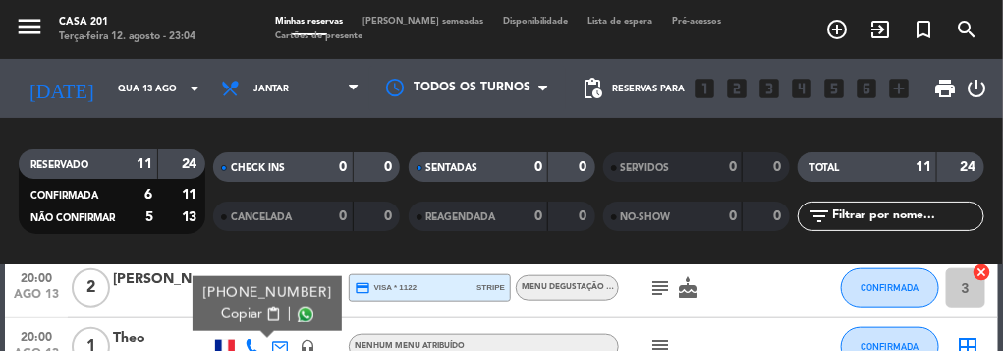
click at [266, 309] on span "content_paste" at bounding box center [273, 314] width 15 height 15
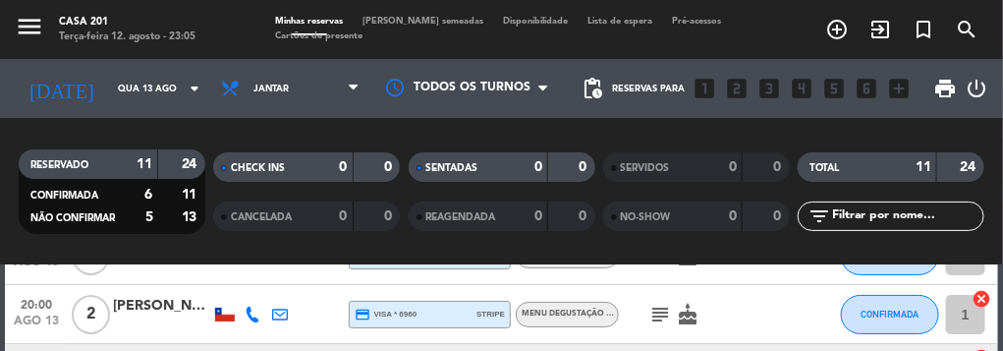
scroll to position [134, 0]
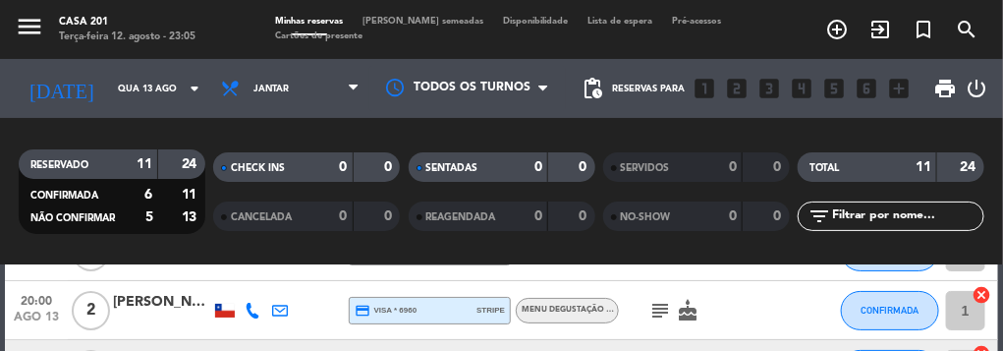
click at [141, 293] on div "[PERSON_NAME]" at bounding box center [162, 302] width 98 height 23
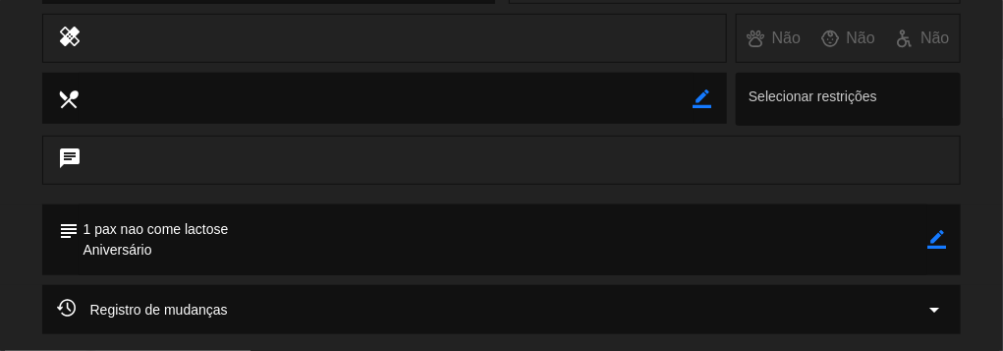
scroll to position [342, 0]
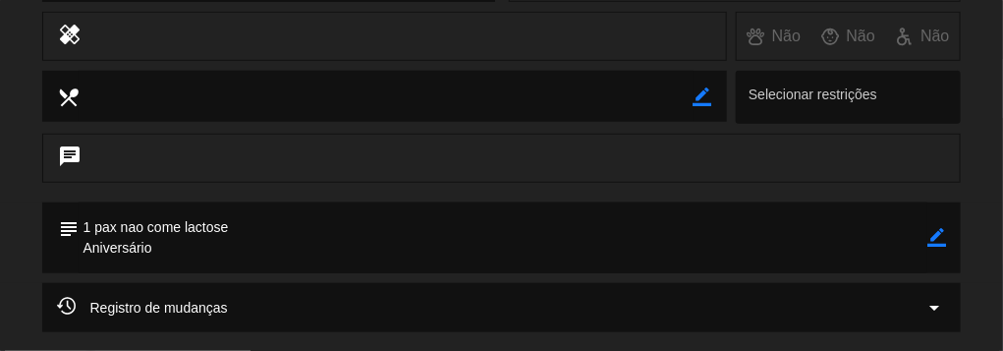
click at [943, 243] on icon "border_color" at bounding box center [936, 237] width 19 height 19
click at [421, 218] on textarea at bounding box center [504, 237] width 850 height 71
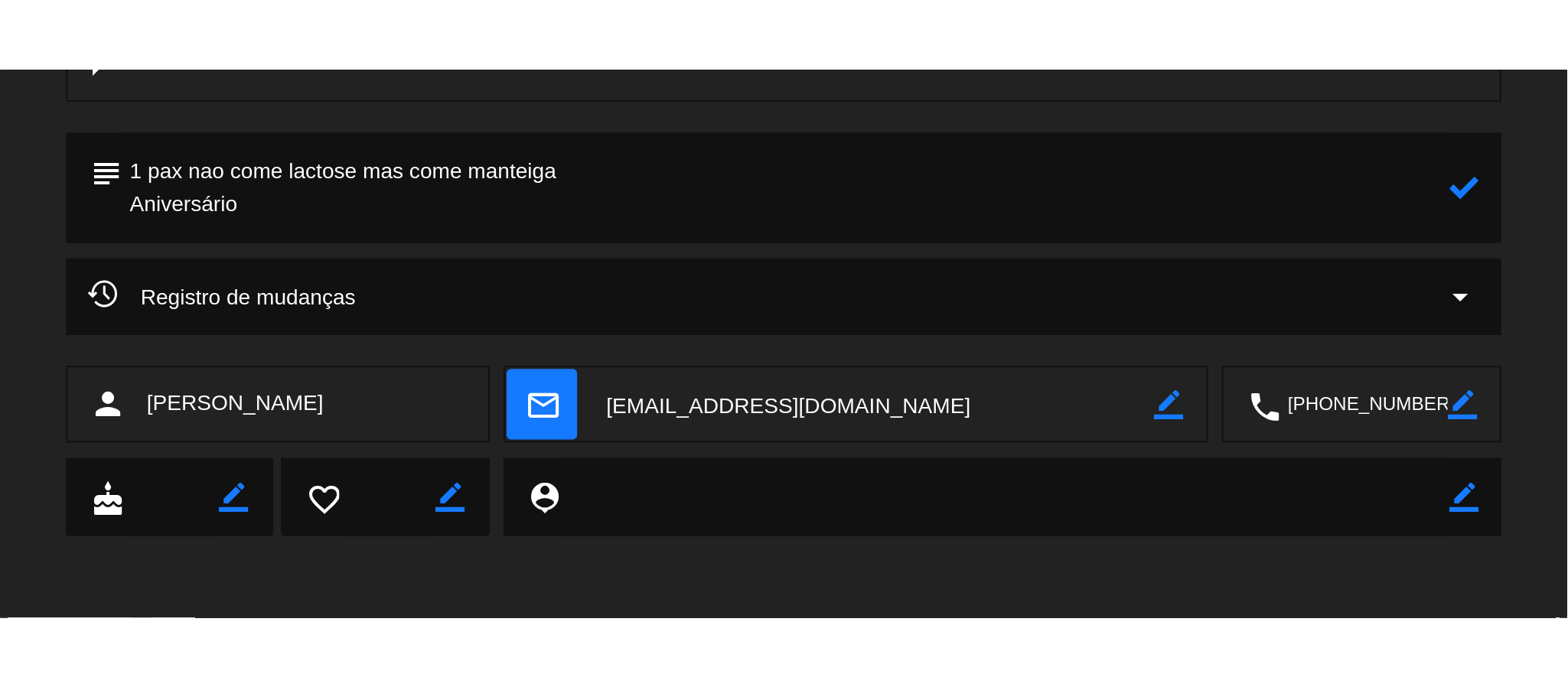
scroll to position [398, 0]
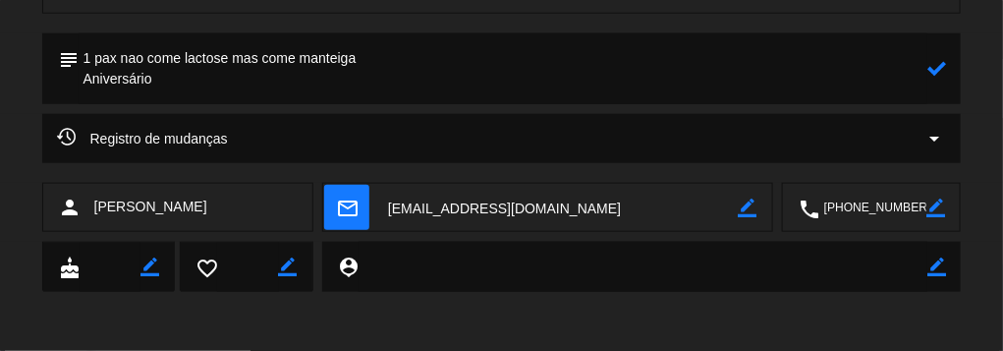
type textarea "1 pax nao come lactose mas come manteiga Aniversário"
click at [931, 71] on icon at bounding box center [936, 68] width 19 height 19
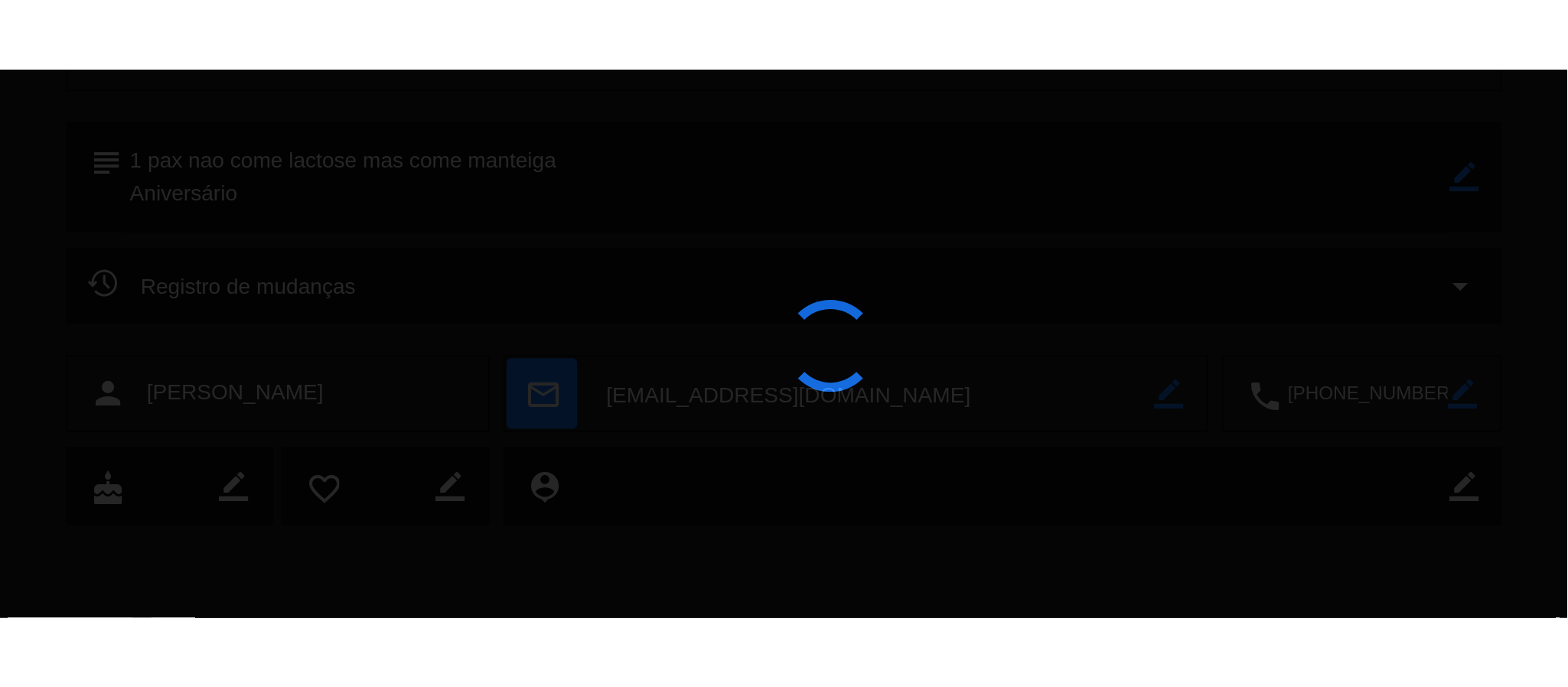
scroll to position [0, 0]
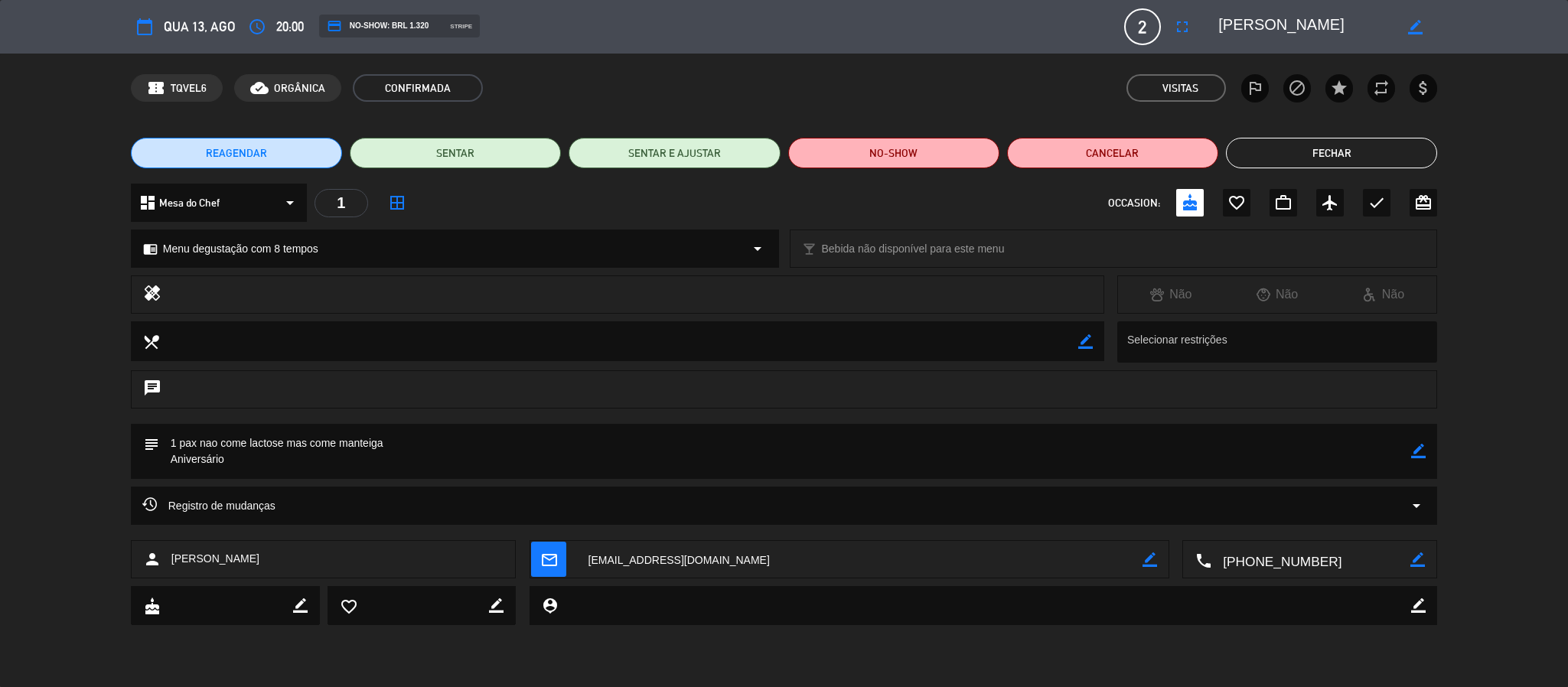
click at [1268, 159] on button "Fechar" at bounding box center [1331, 153] width 211 height 30
